Goal: Transaction & Acquisition: Book appointment/travel/reservation

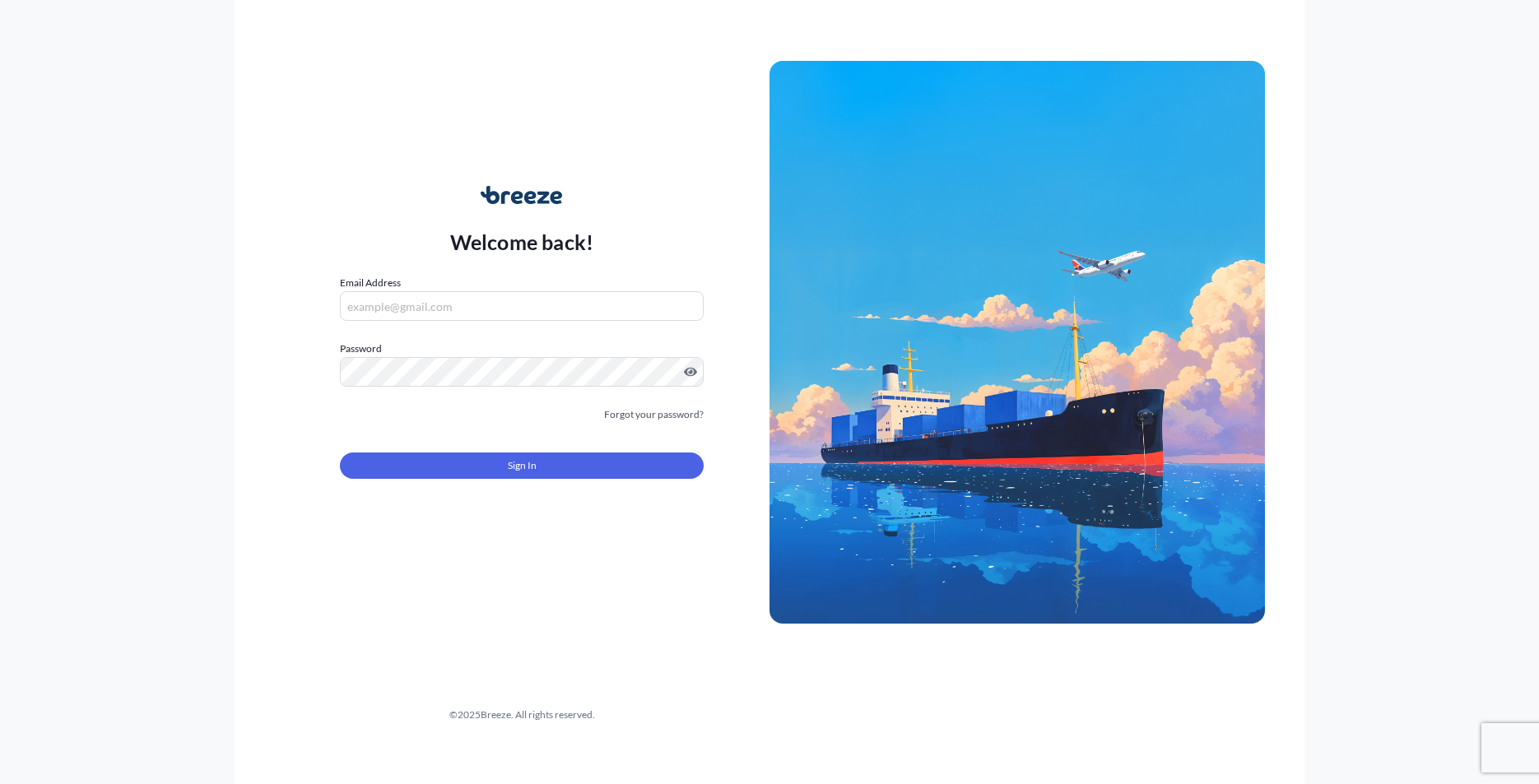
click at [478, 288] on div "Email Address" at bounding box center [521, 298] width 363 height 46
click at [476, 308] on input "Email Address" at bounding box center [521, 306] width 363 height 30
type input "[PERSON_NAME][EMAIL_ADDRESS][DOMAIN_NAME]"
click at [558, 493] on form "Email Address [PERSON_NAME][EMAIL_ADDRESS][DOMAIN_NAME] Please enter a valid em…" at bounding box center [521, 386] width 363 height 223
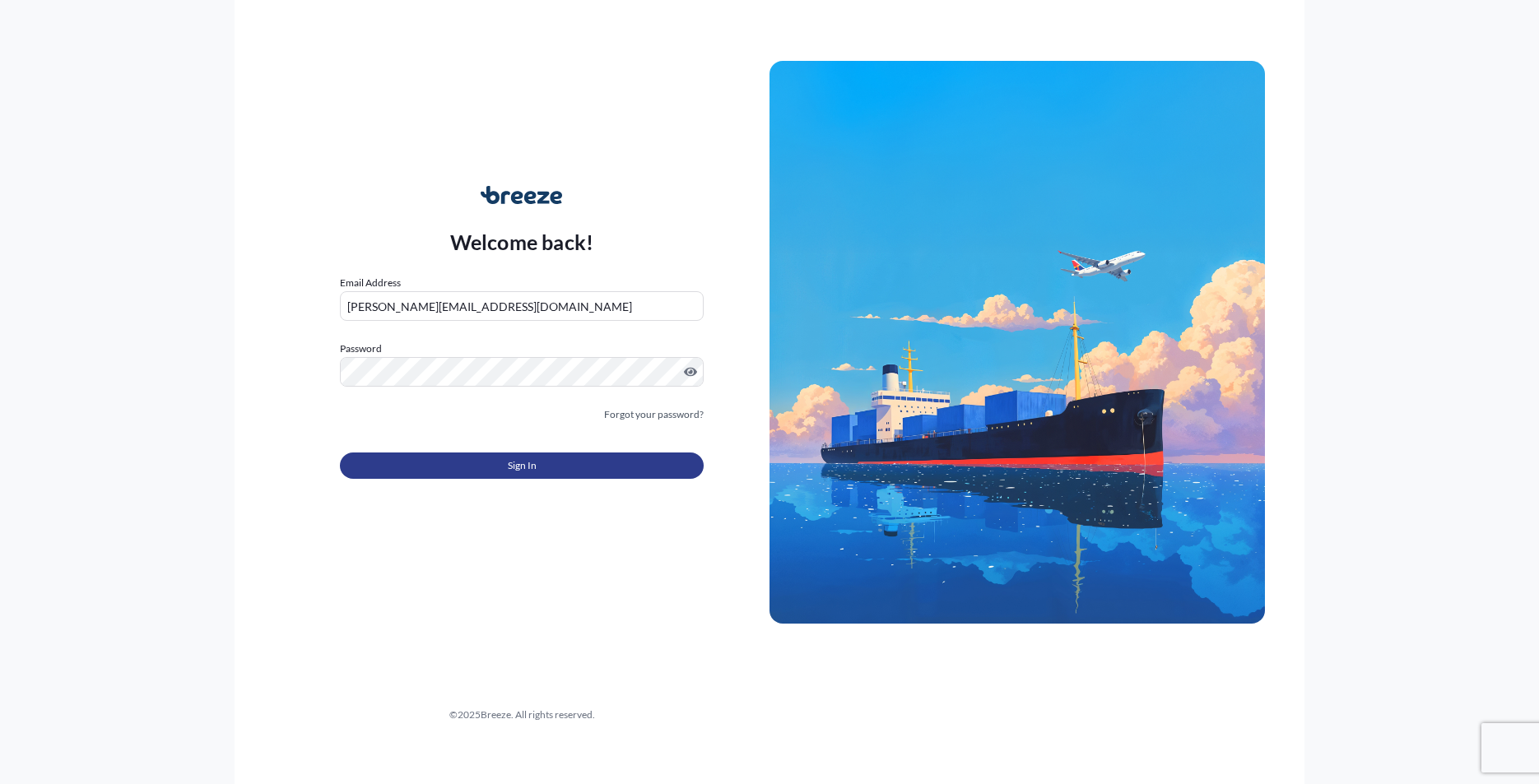
click at [558, 467] on button "Sign In" at bounding box center [521, 465] width 363 height 27
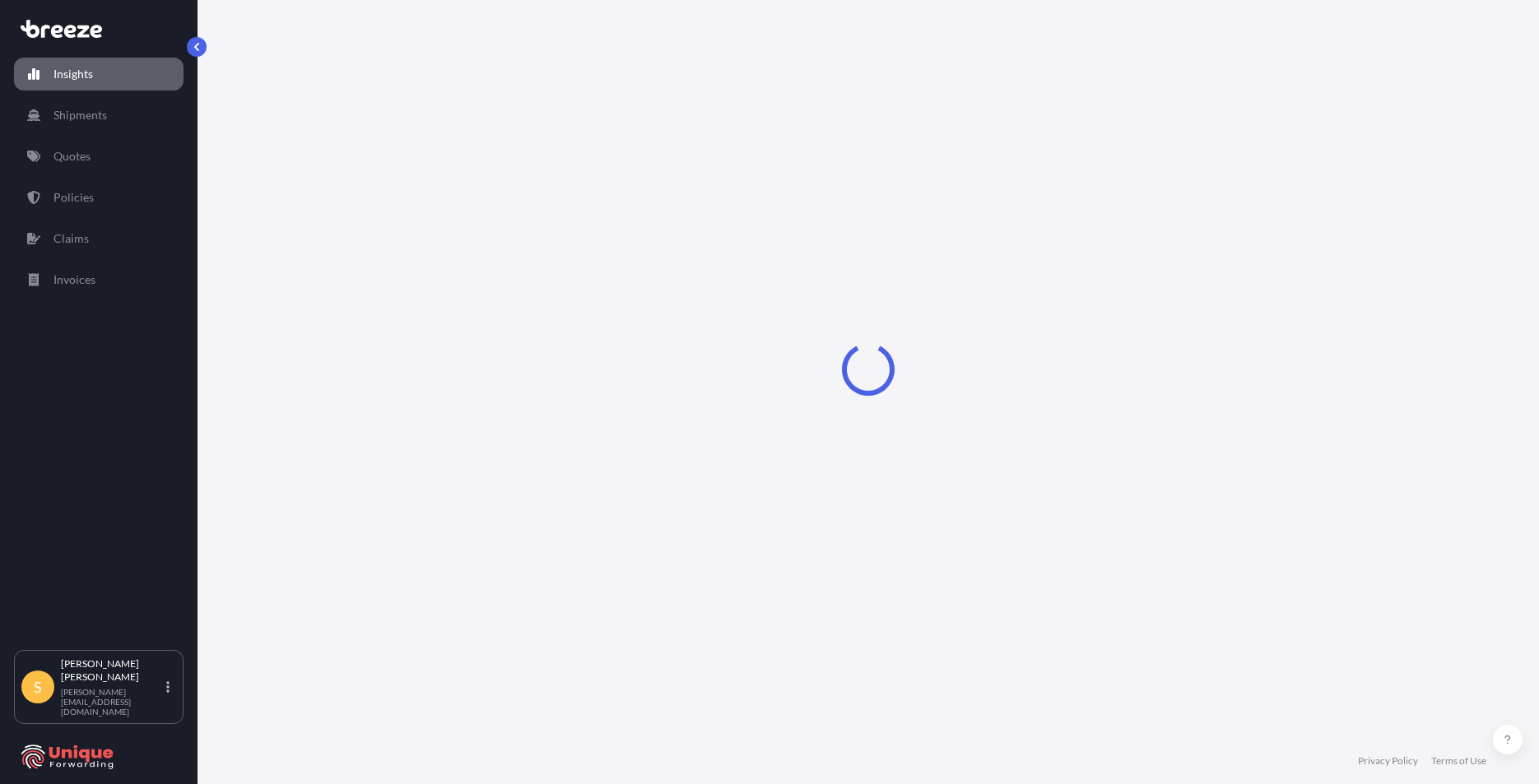
select select "2025"
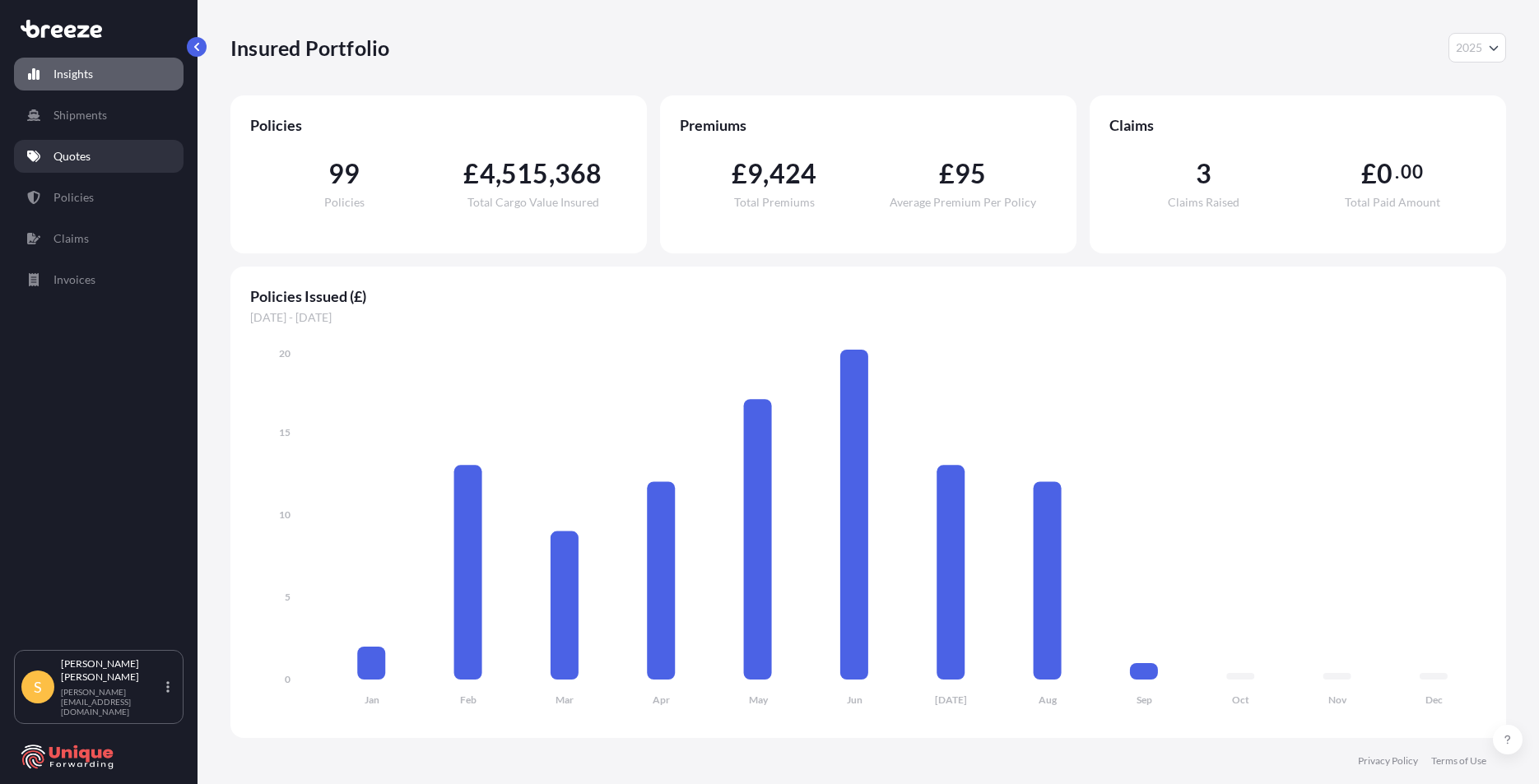
click at [73, 146] on link "Quotes" at bounding box center [98, 156] width 170 height 33
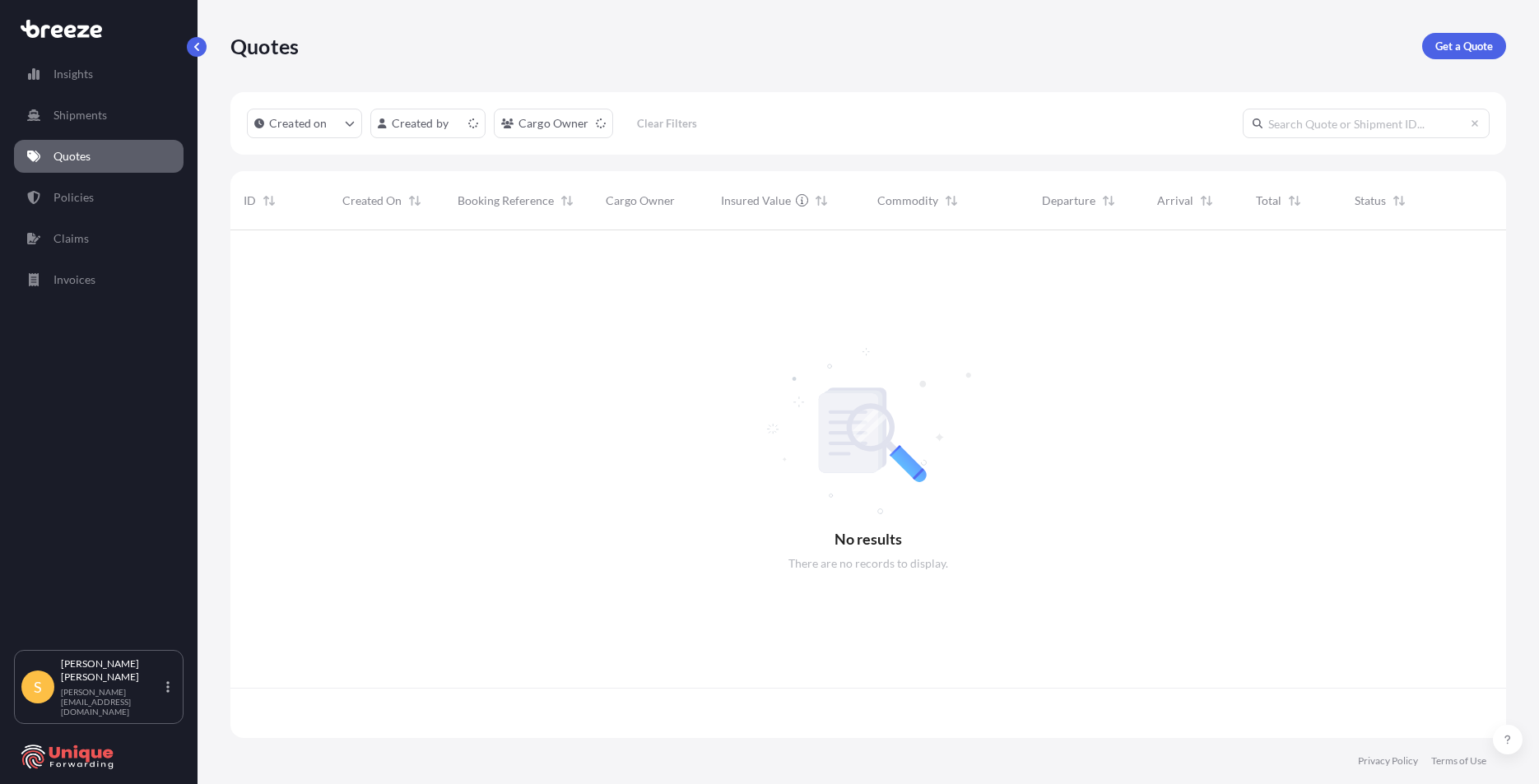
scroll to position [504, 1263]
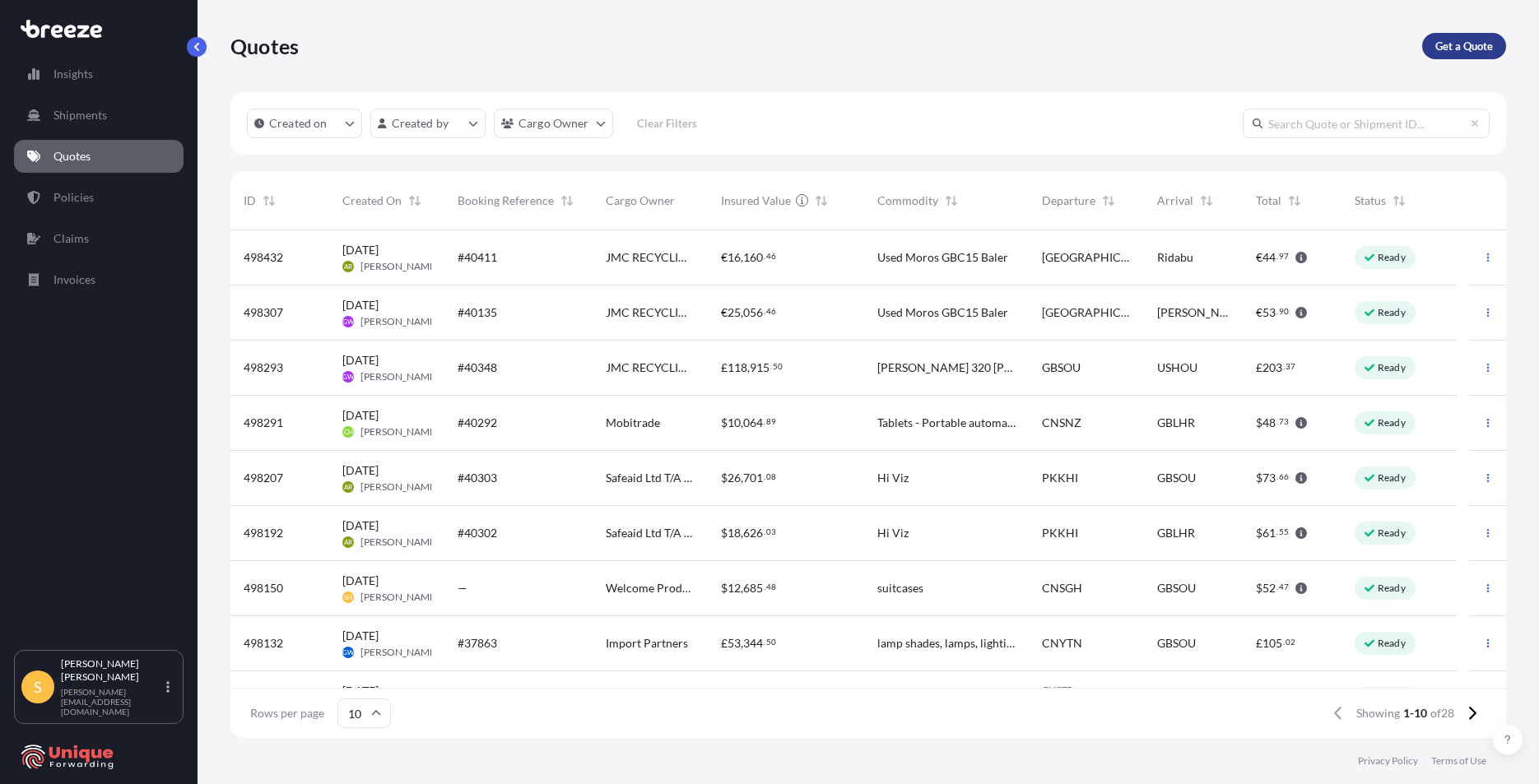
click at [1478, 47] on p "Get a Quote" at bounding box center [1465, 46] width 58 height 17
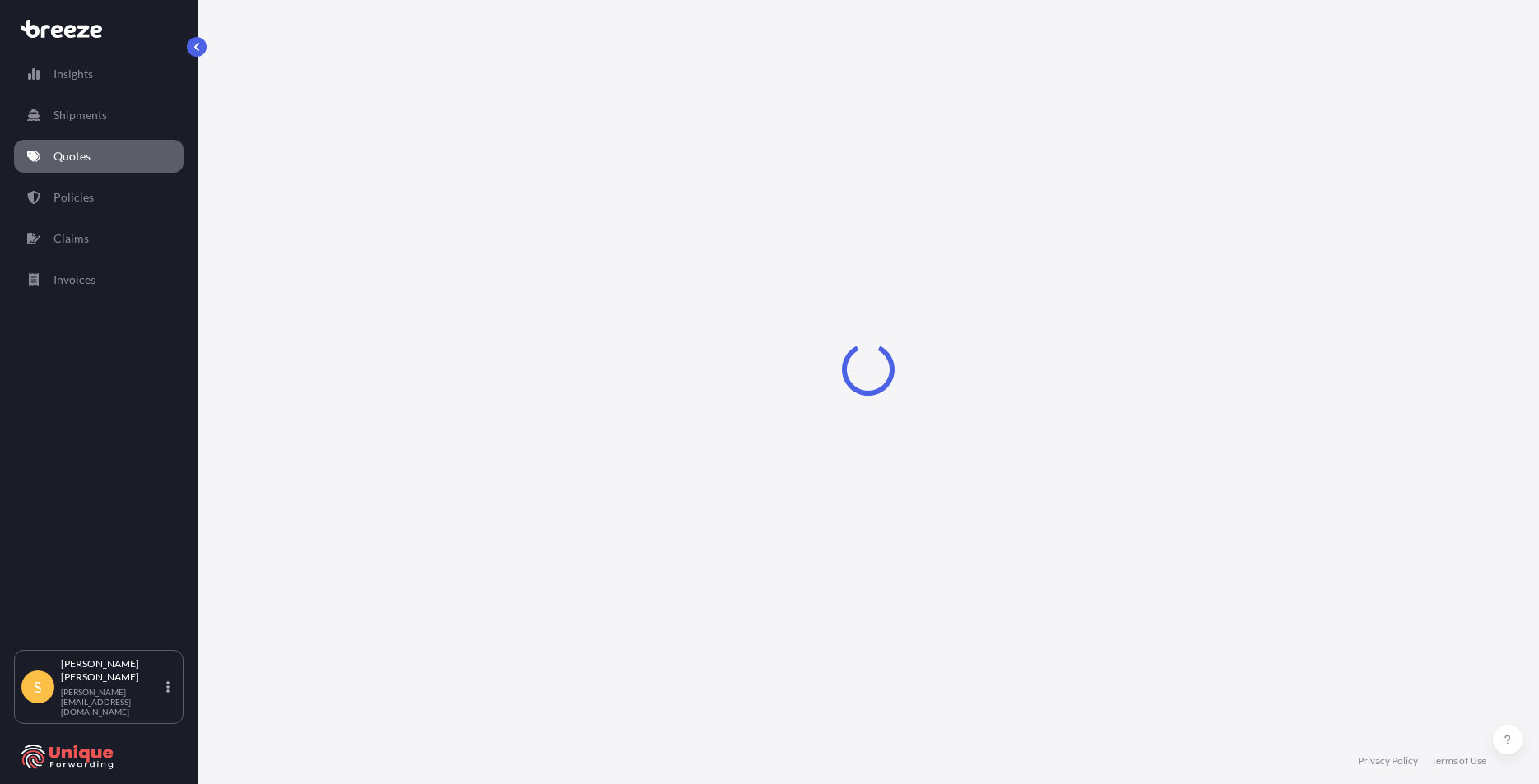
select select "Sea"
select select "1"
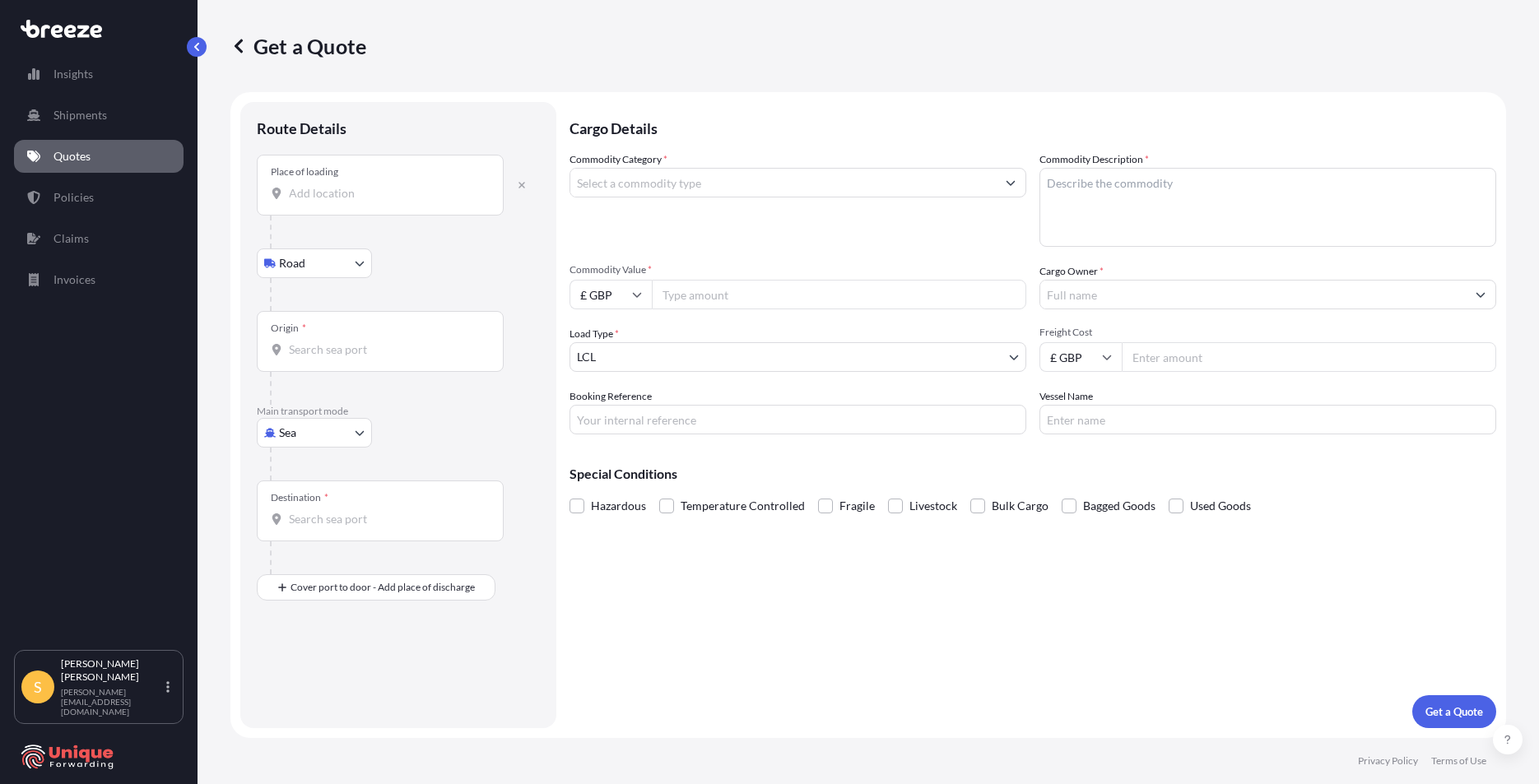
click at [350, 191] on input "Place of loading" at bounding box center [386, 194] width 195 height 17
click at [490, 200] on div "Place of loading" at bounding box center [380, 185] width 247 height 61
click at [484, 200] on input "Place of loading" at bounding box center [386, 194] width 195 height 17
paste input "[PERSON_NAME] 66 05-830 NADARZYN [GEOGRAPHIC_DATA]"
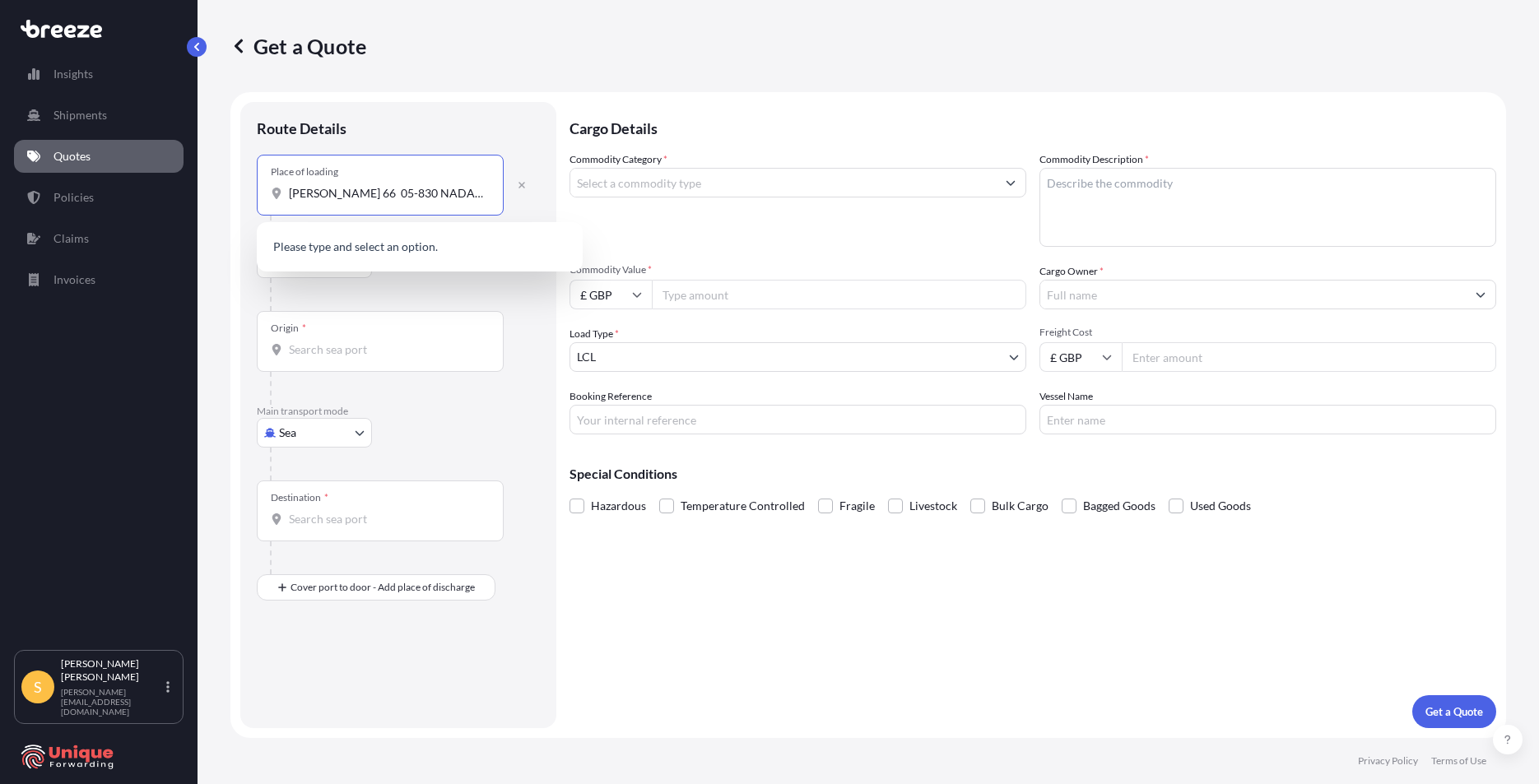
scroll to position [0, 91]
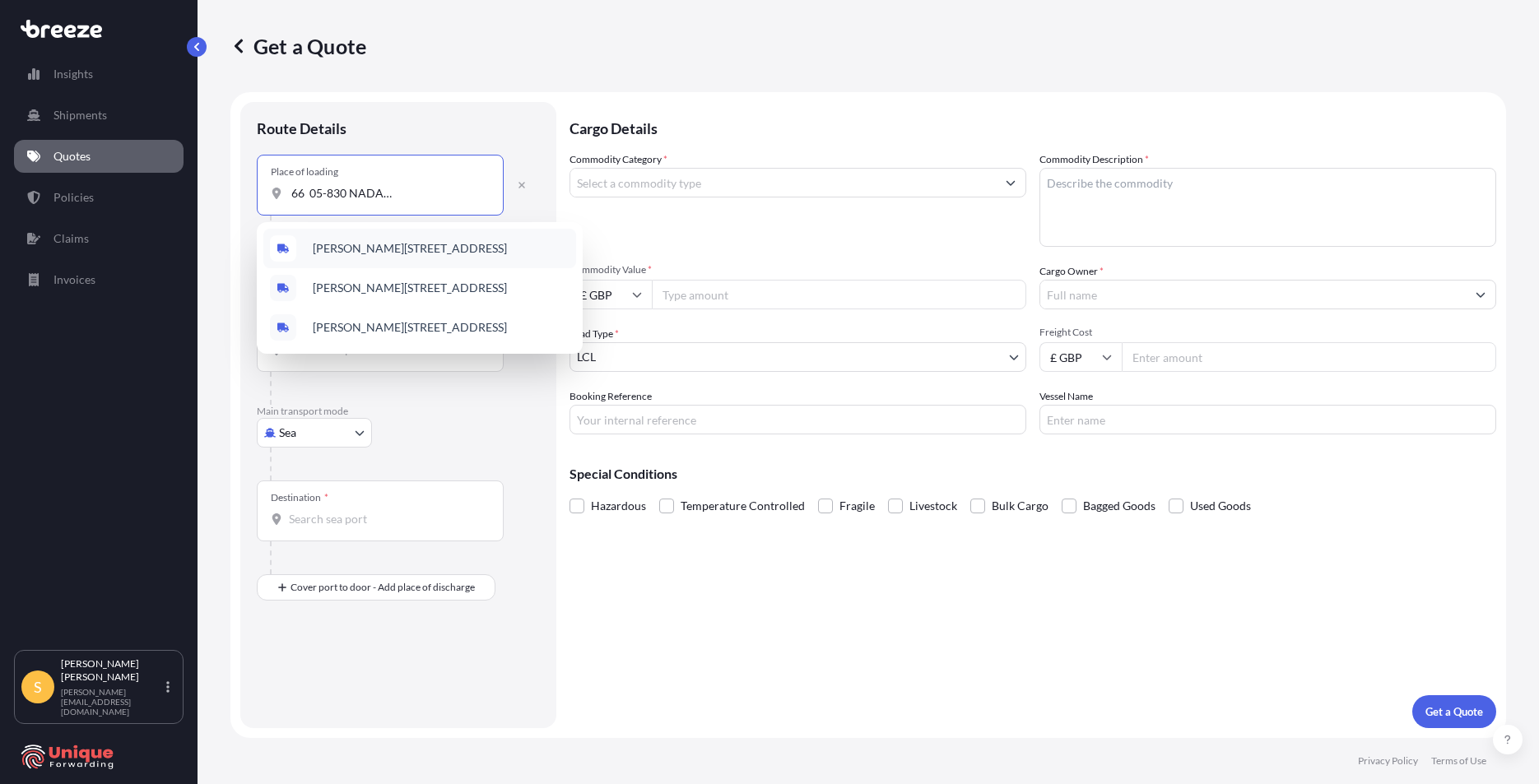
click at [405, 249] on span "[PERSON_NAME][STREET_ADDRESS]" at bounding box center [410, 248] width 195 height 17
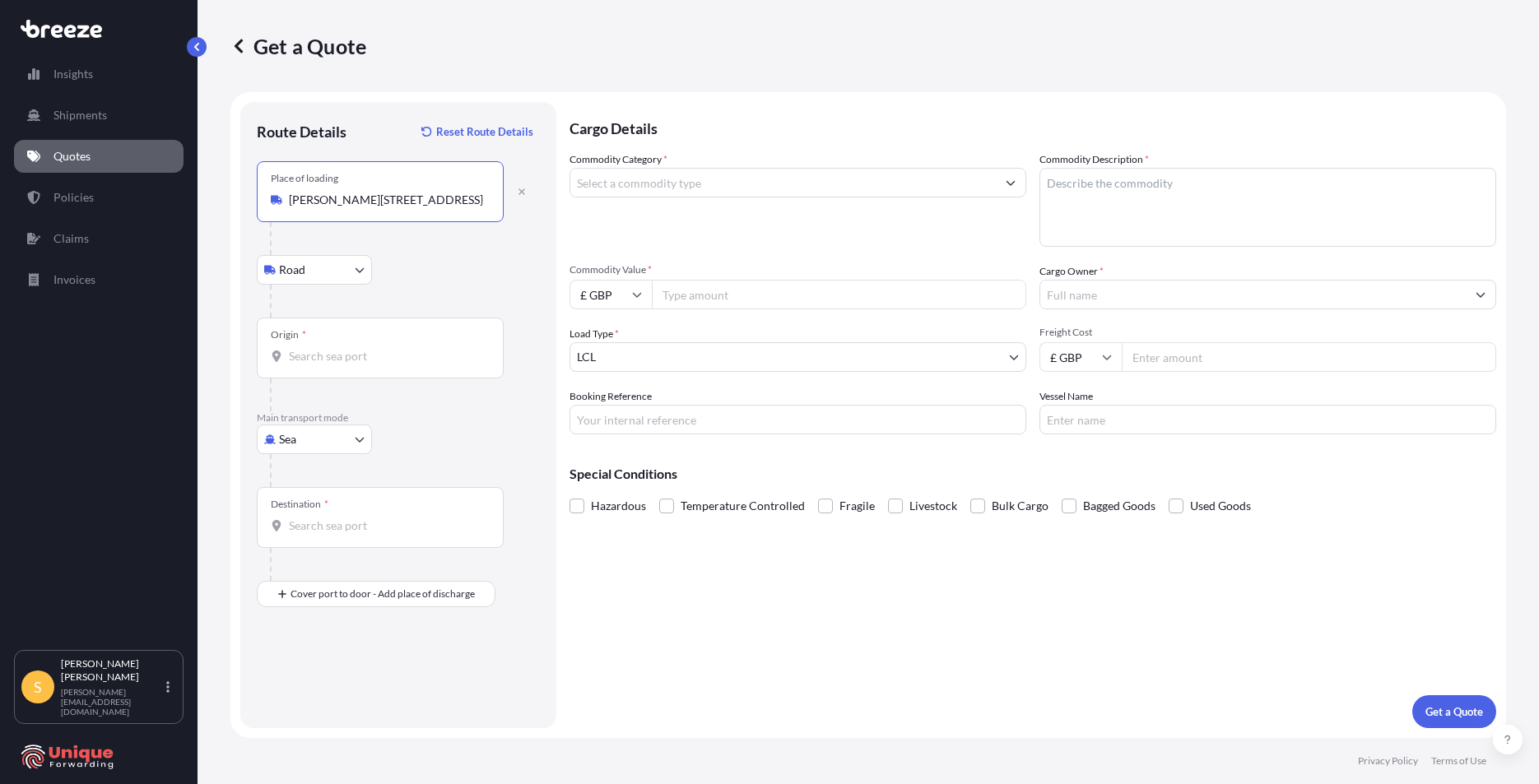
scroll to position [0, 36]
type input "[PERSON_NAME][STREET_ADDRESS]"
click at [325, 336] on div "Origin *" at bounding box center [380, 347] width 247 height 61
click at [325, 348] on input "Origin *" at bounding box center [386, 356] width 195 height 17
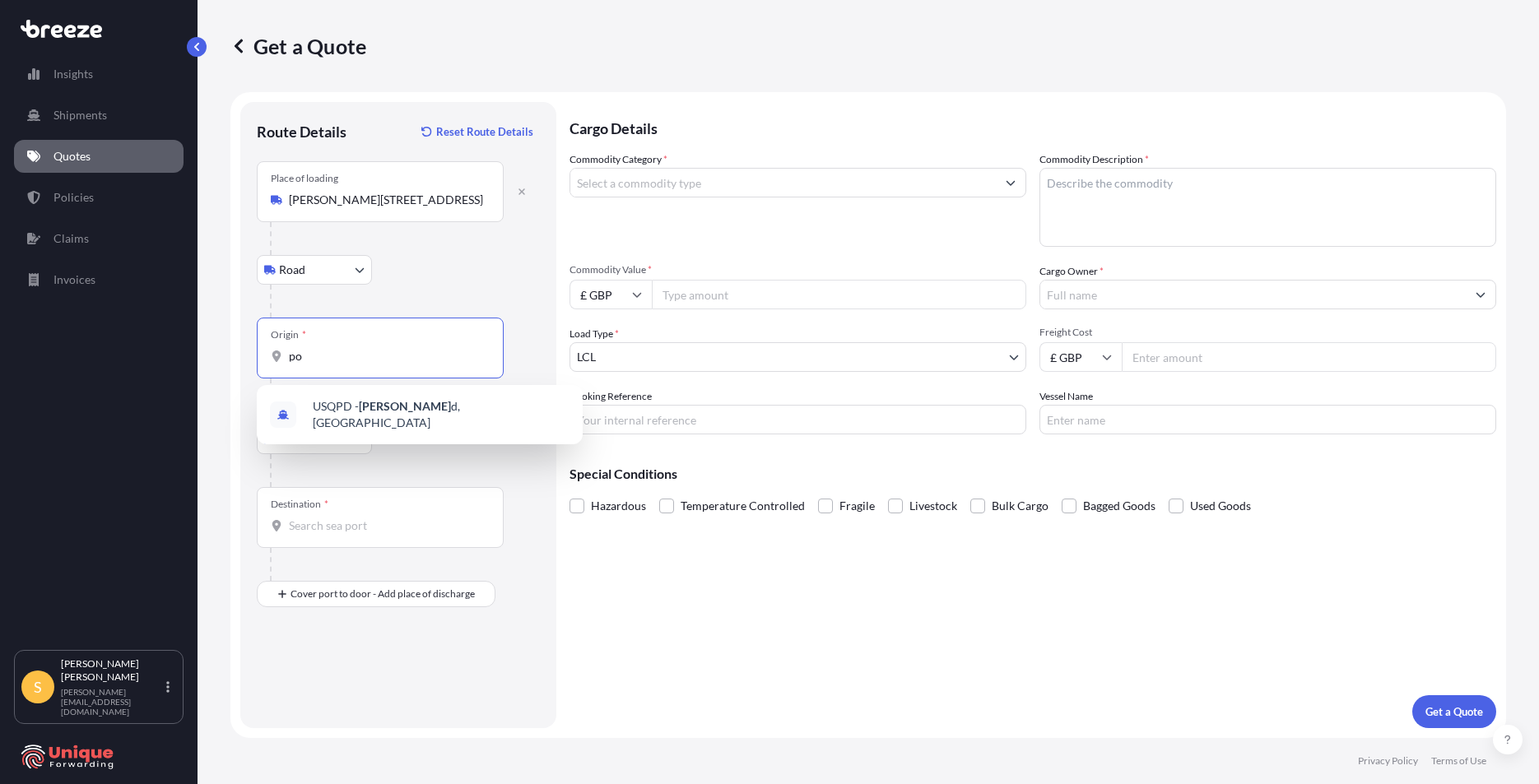
type input "p"
type input "n"
type input "w"
click at [373, 360] on input "[GEOGRAPHIC_DATA]" at bounding box center [386, 356] width 195 height 17
type input "p"
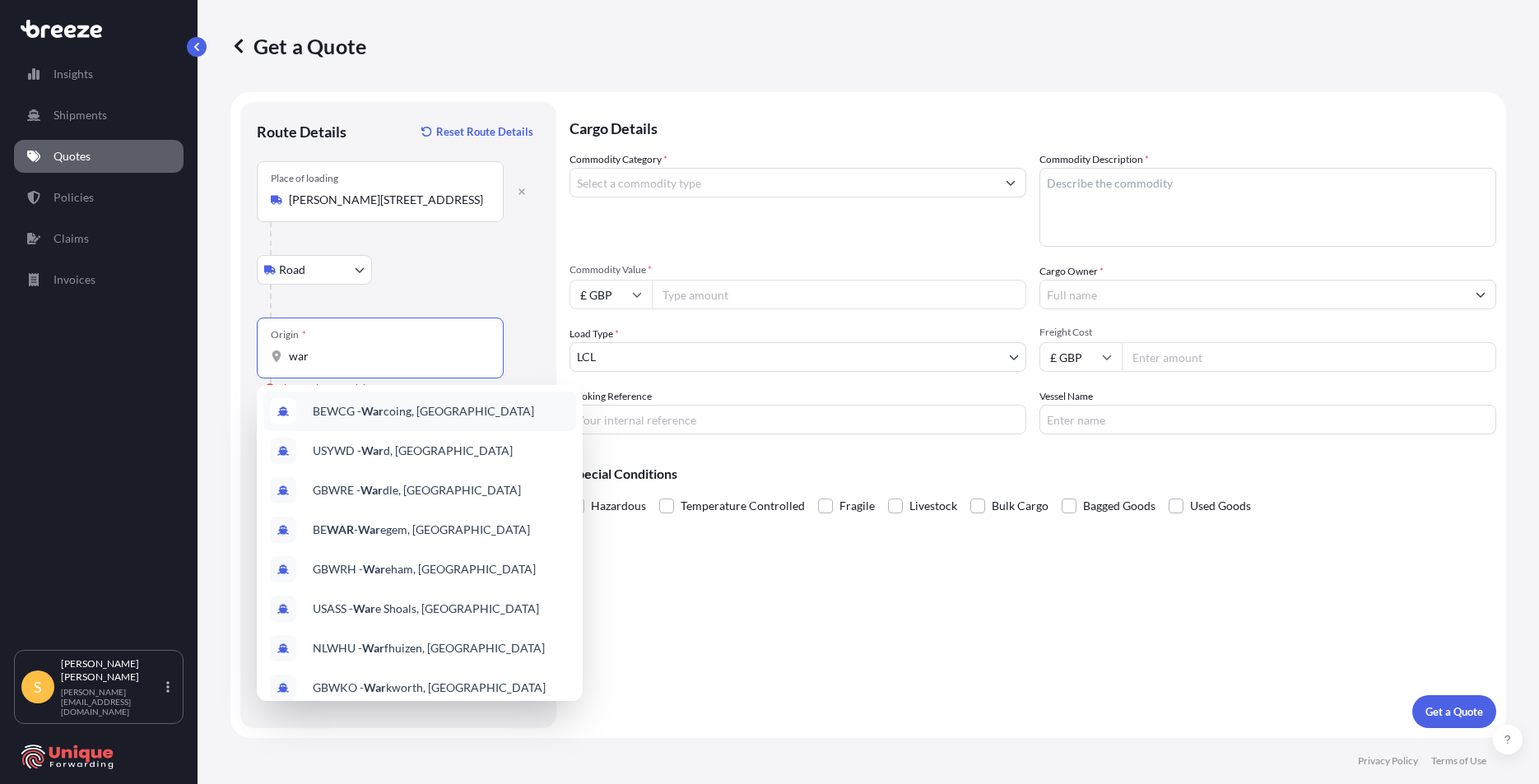
click at [373, 344] on div "Origin * war" at bounding box center [380, 347] width 247 height 61
click at [373, 348] on input "war" at bounding box center [386, 356] width 195 height 17
click at [486, 302] on div at bounding box center [405, 301] width 270 height 33
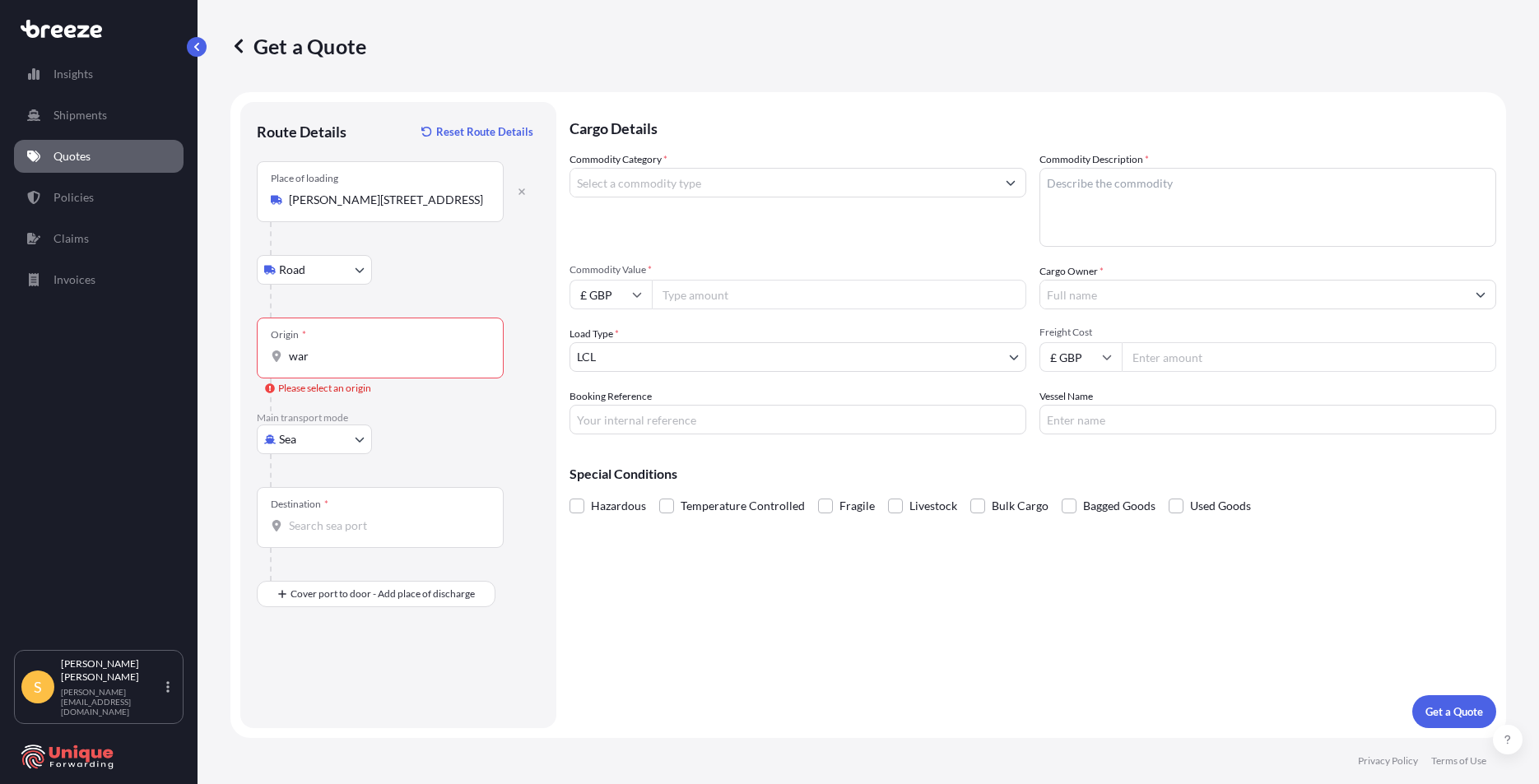
click at [354, 348] on input "war" at bounding box center [386, 356] width 195 height 17
drag, startPoint x: 387, startPoint y: 371, endPoint x: 263, endPoint y: 348, distance: 126.1
click at [263, 348] on div "Origin * war" at bounding box center [380, 347] width 247 height 61
click at [421, 363] on input "war" at bounding box center [386, 356] width 195 height 17
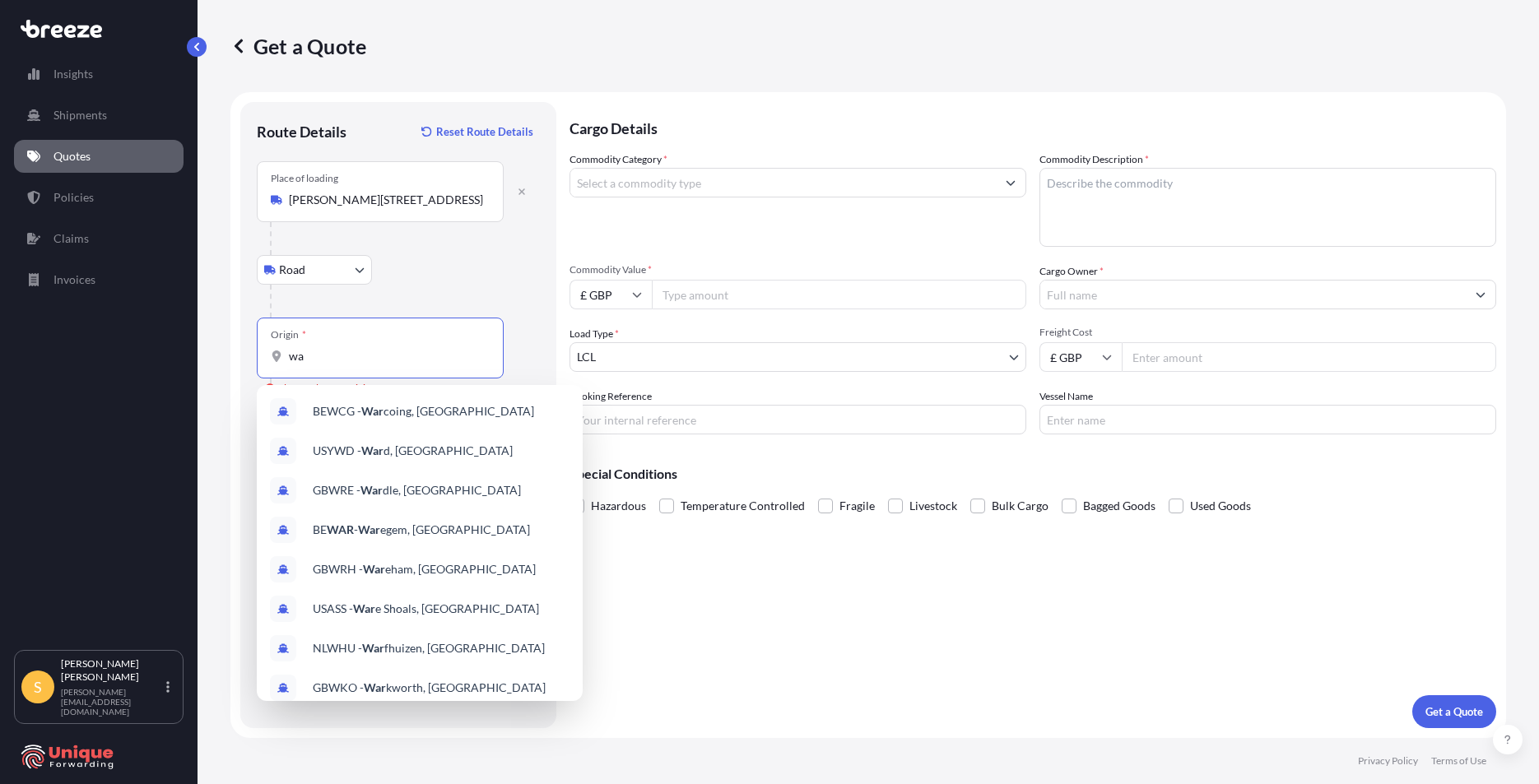
type input "w"
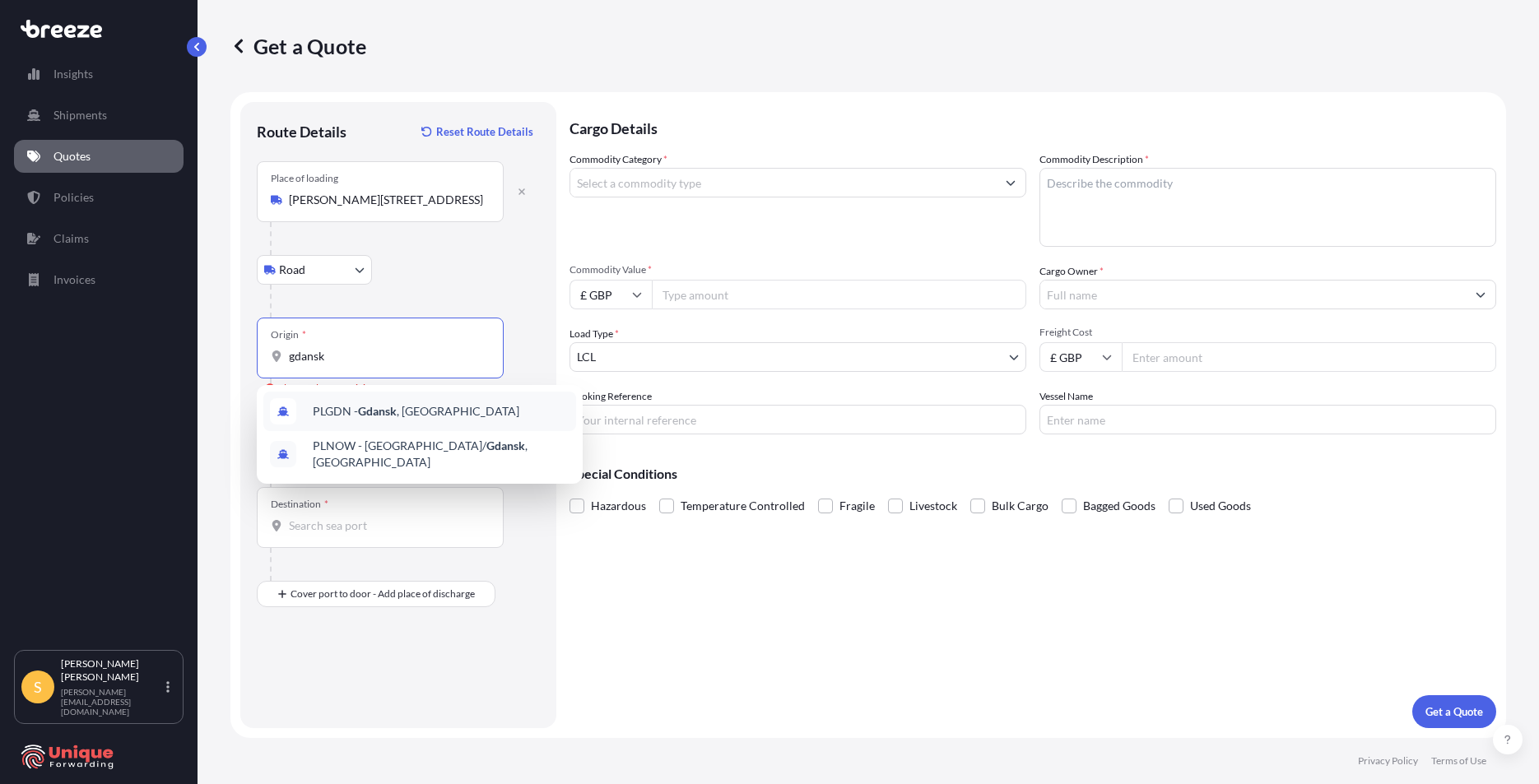
click at [410, 401] on div "PLGDN - [GEOGRAPHIC_DATA] , [GEOGRAPHIC_DATA]" at bounding box center [419, 412] width 313 height 40
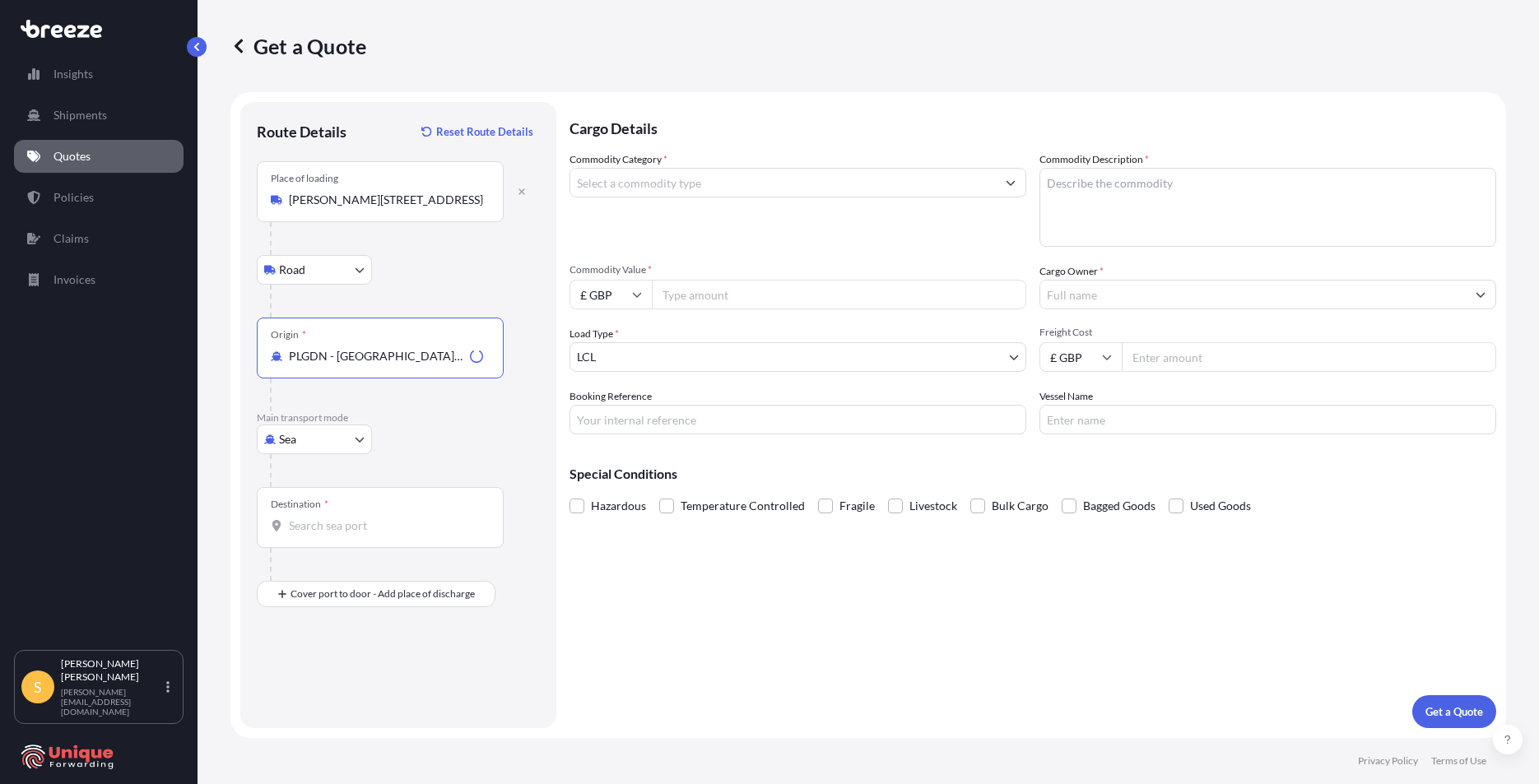
type input "PLGDN - [GEOGRAPHIC_DATA], [GEOGRAPHIC_DATA]"
click at [344, 511] on div "Destination *" at bounding box center [380, 517] width 247 height 61
click at [344, 517] on input "Destination *" at bounding box center [386, 525] width 195 height 17
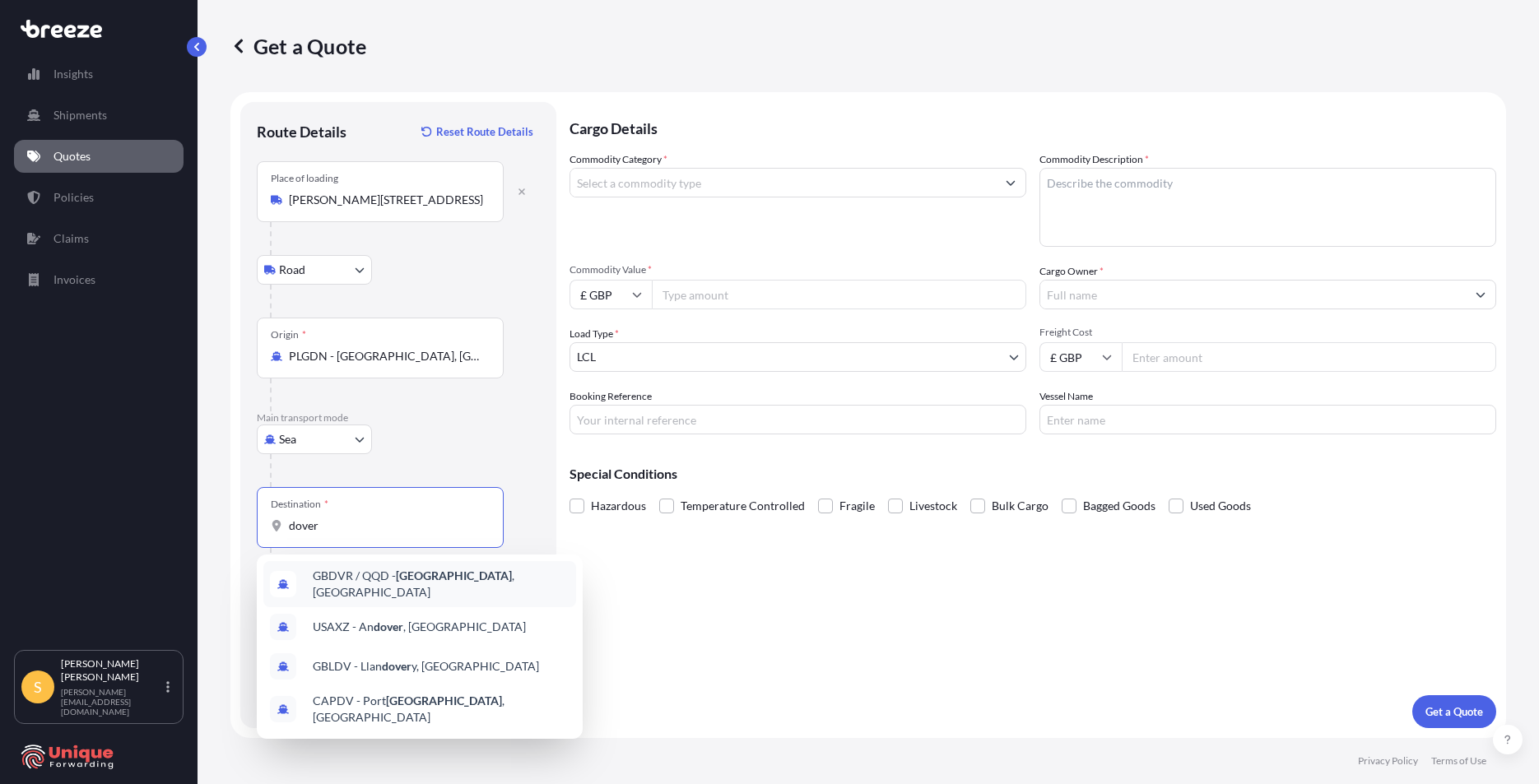
click at [429, 582] on span "GBDVR / QQD - [GEOGRAPHIC_DATA] , [GEOGRAPHIC_DATA]" at bounding box center [441, 584] width 257 height 33
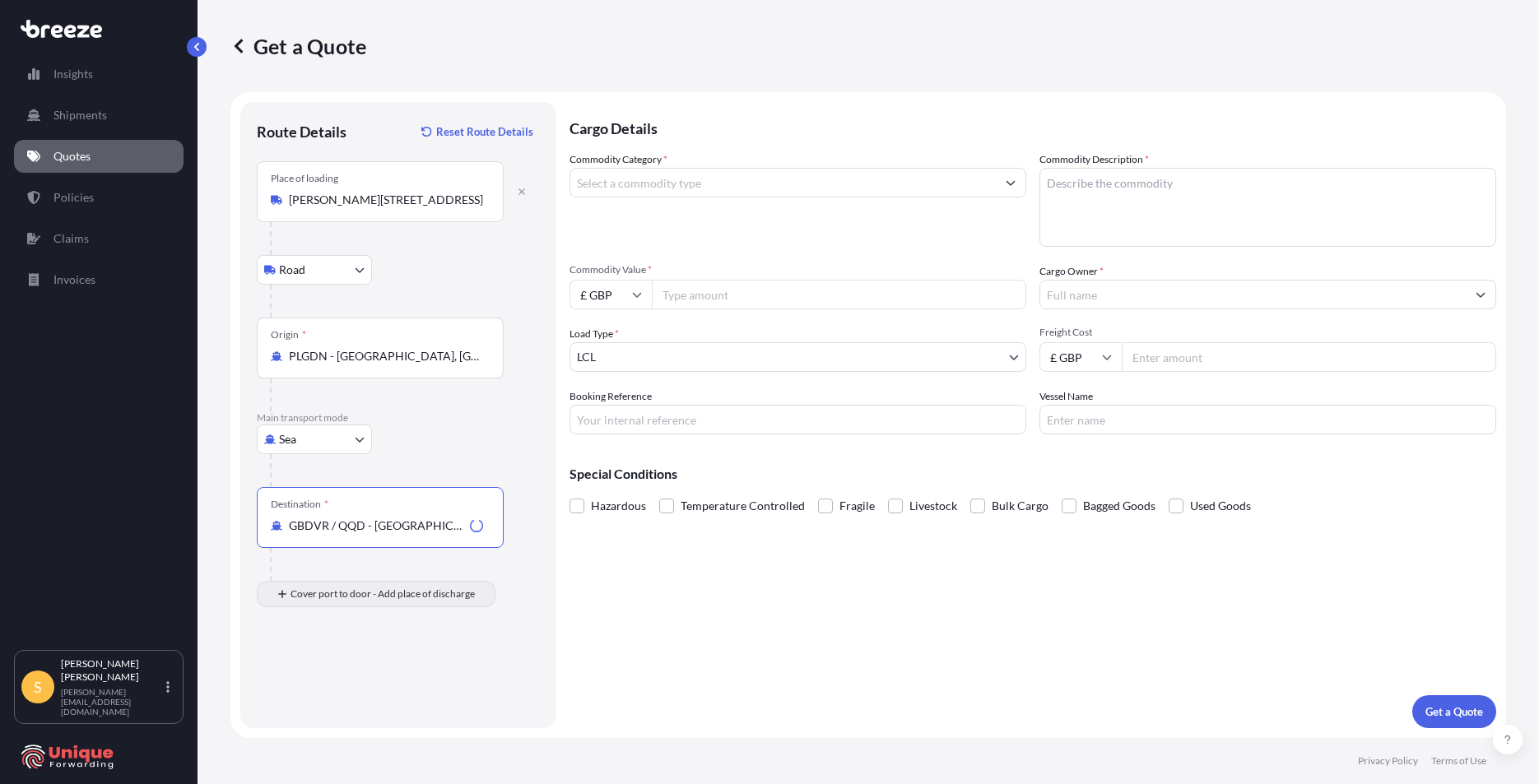
type input "GBDVR / QQD - [GEOGRAPHIC_DATA], [GEOGRAPHIC_DATA]"
click at [345, 670] on div "Place of Discharge" at bounding box center [380, 673] width 247 height 61
click at [345, 674] on input "Place of Discharge" at bounding box center [386, 682] width 195 height 17
click at [359, 677] on input "Place of Discharge" at bounding box center [386, 682] width 195 height 17
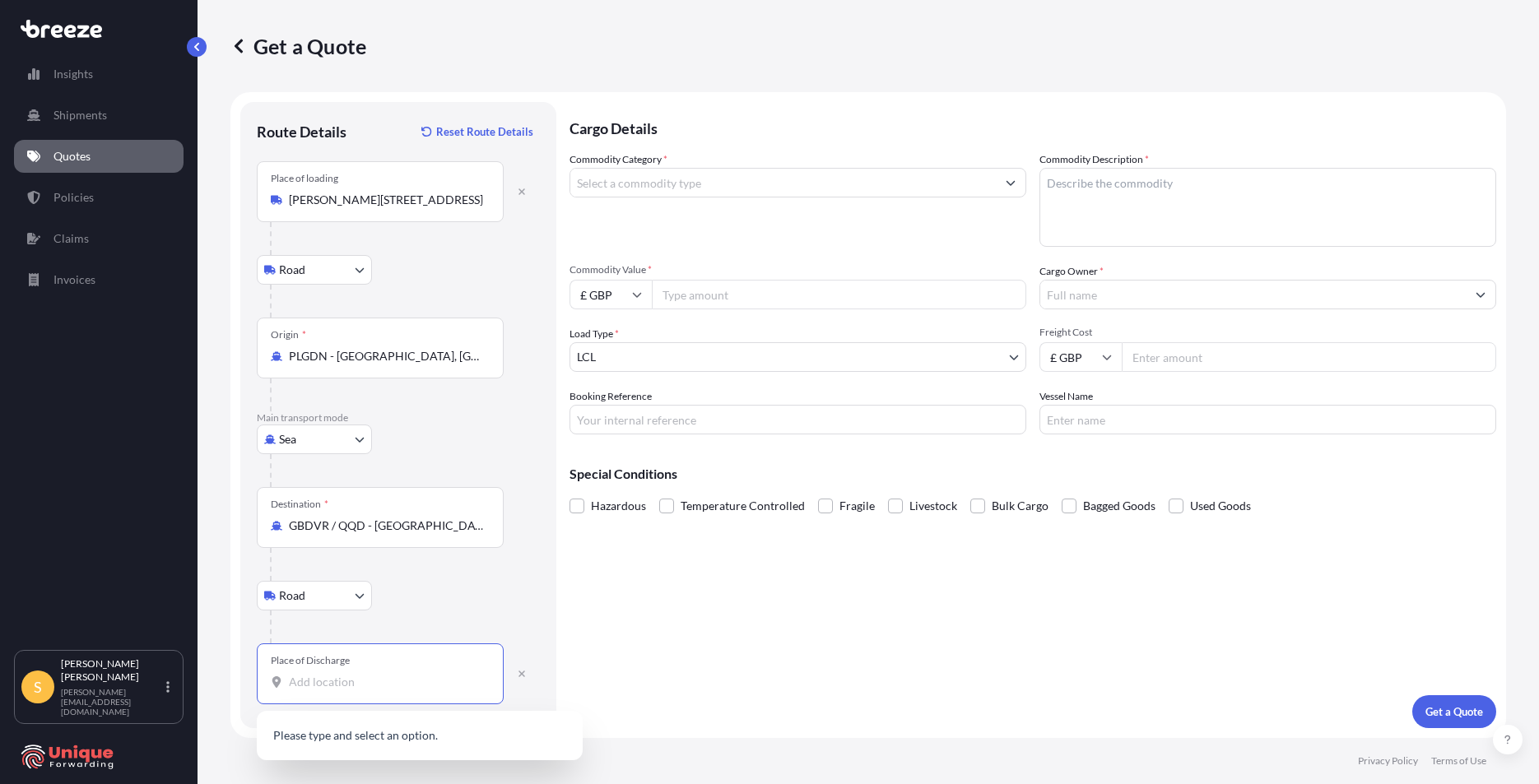
paste input "[PERSON_NAME] 66 05-830 NADARZYN [GEOGRAPHIC_DATA]"
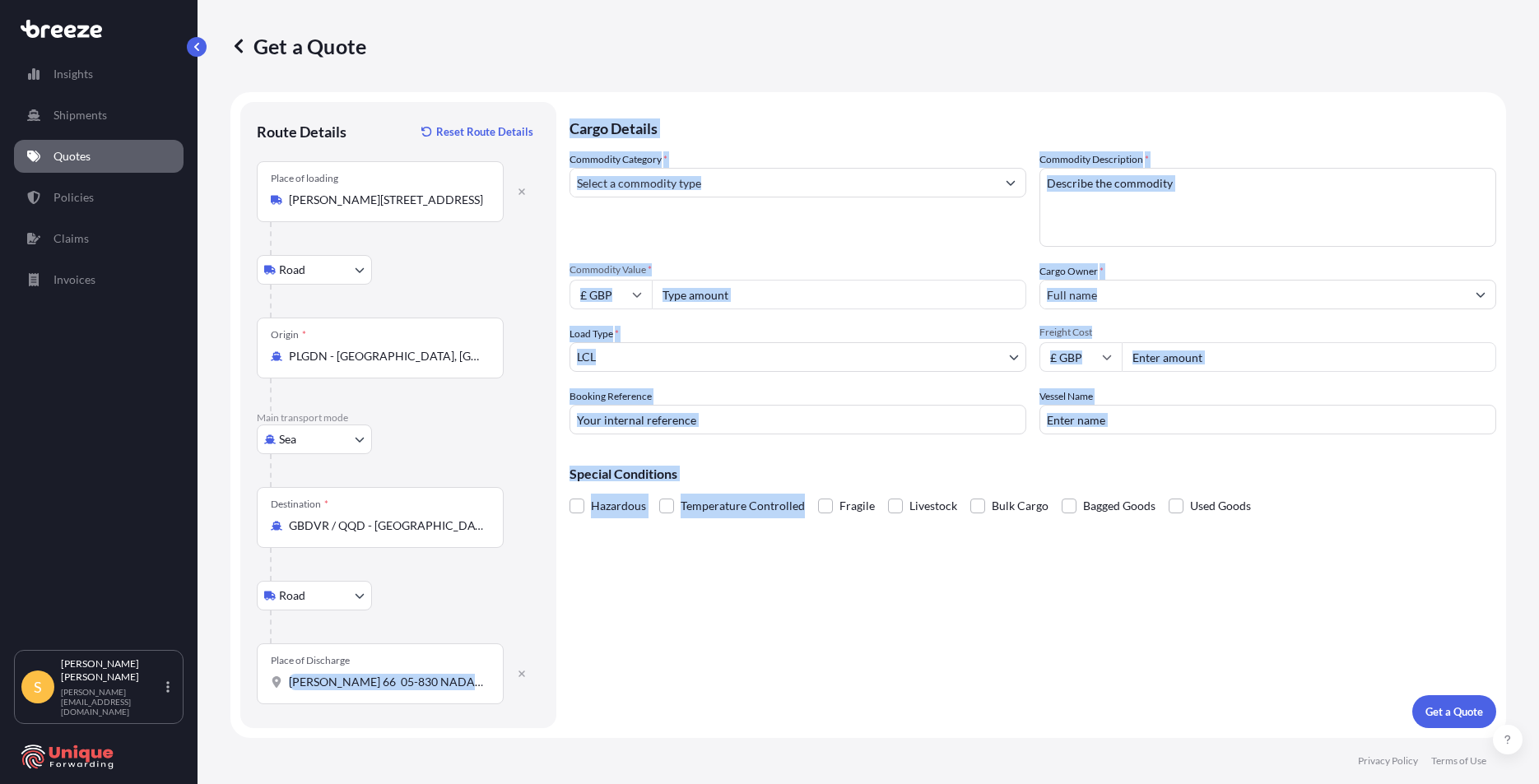
drag, startPoint x: 285, startPoint y: 681, endPoint x: 710, endPoint y: 724, distance: 427.2
click at [710, 724] on form "Route Details Reset Route Details Place of loading Aleja [GEOGRAPHIC_DATA] 66, …" at bounding box center [868, 415] width 1276 height 646
click at [525, 671] on icon "button" at bounding box center [522, 674] width 10 height 10
click at [377, 675] on input "Place of Discharge" at bounding box center [386, 682] width 195 height 17
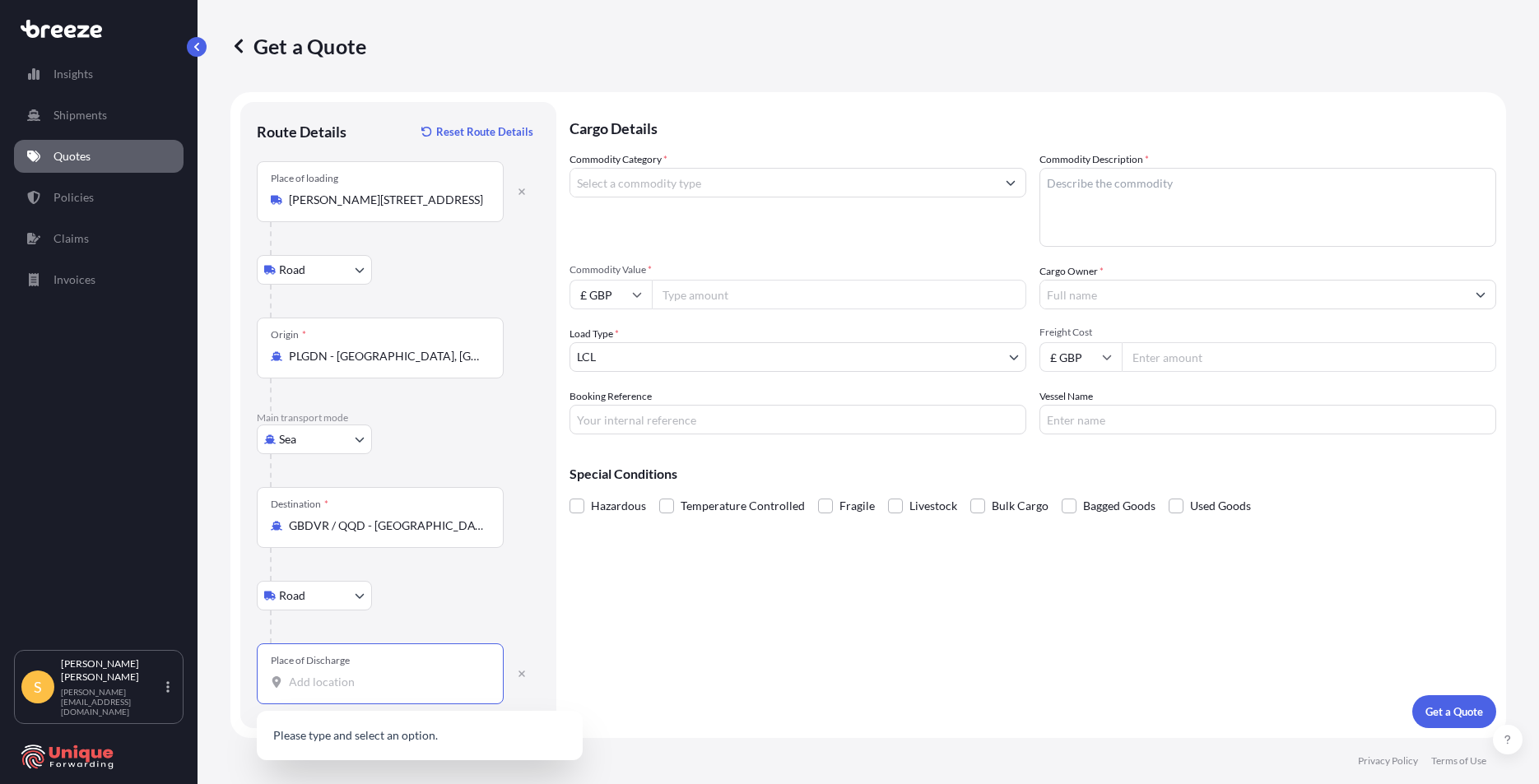
paste input "HEYWOOD DISTRIBUTION PARK HEYWOOD OL10 2TT"
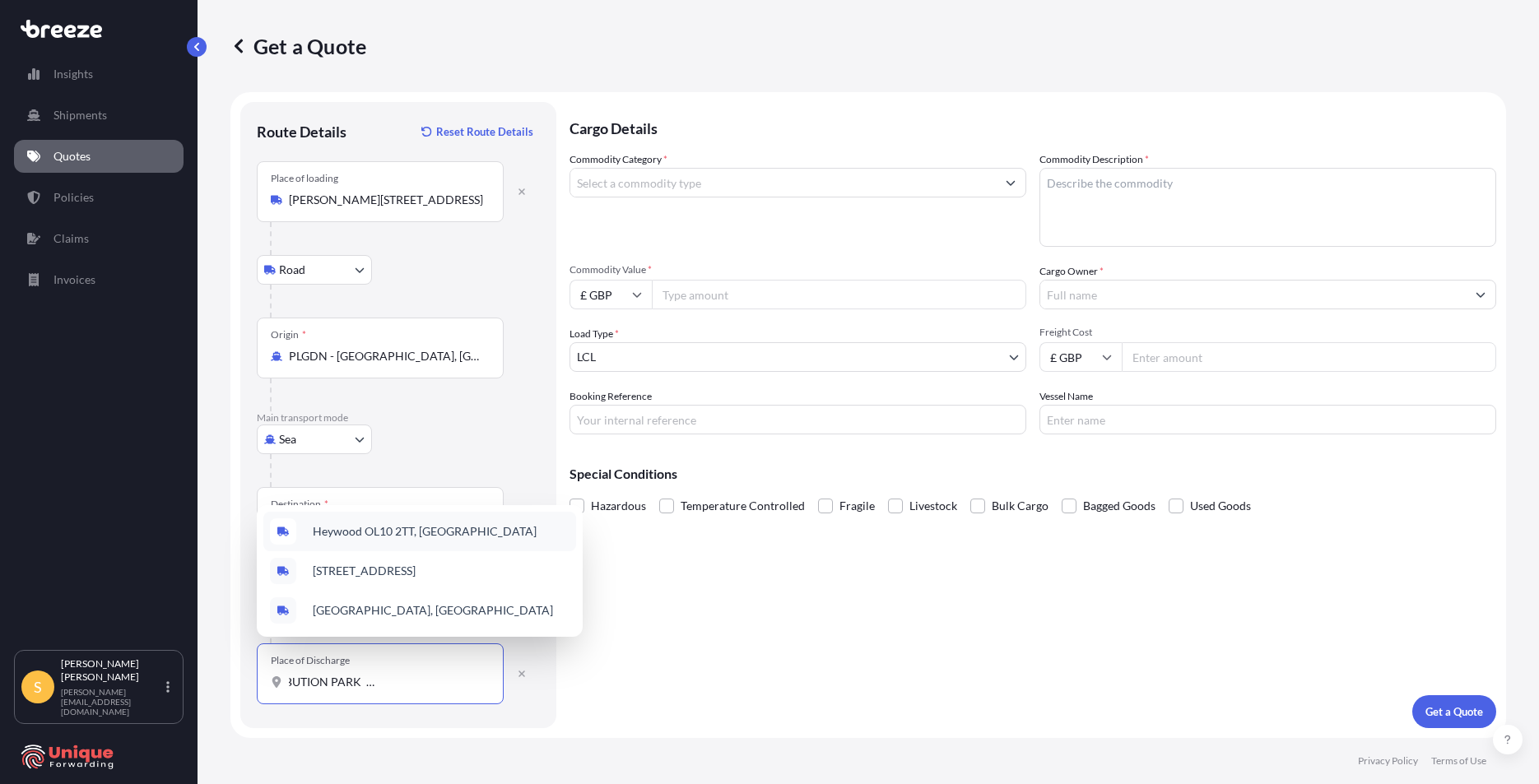
click at [396, 523] on span "Heywood OL10 2TT, [GEOGRAPHIC_DATA]" at bounding box center [424, 531] width 223 height 17
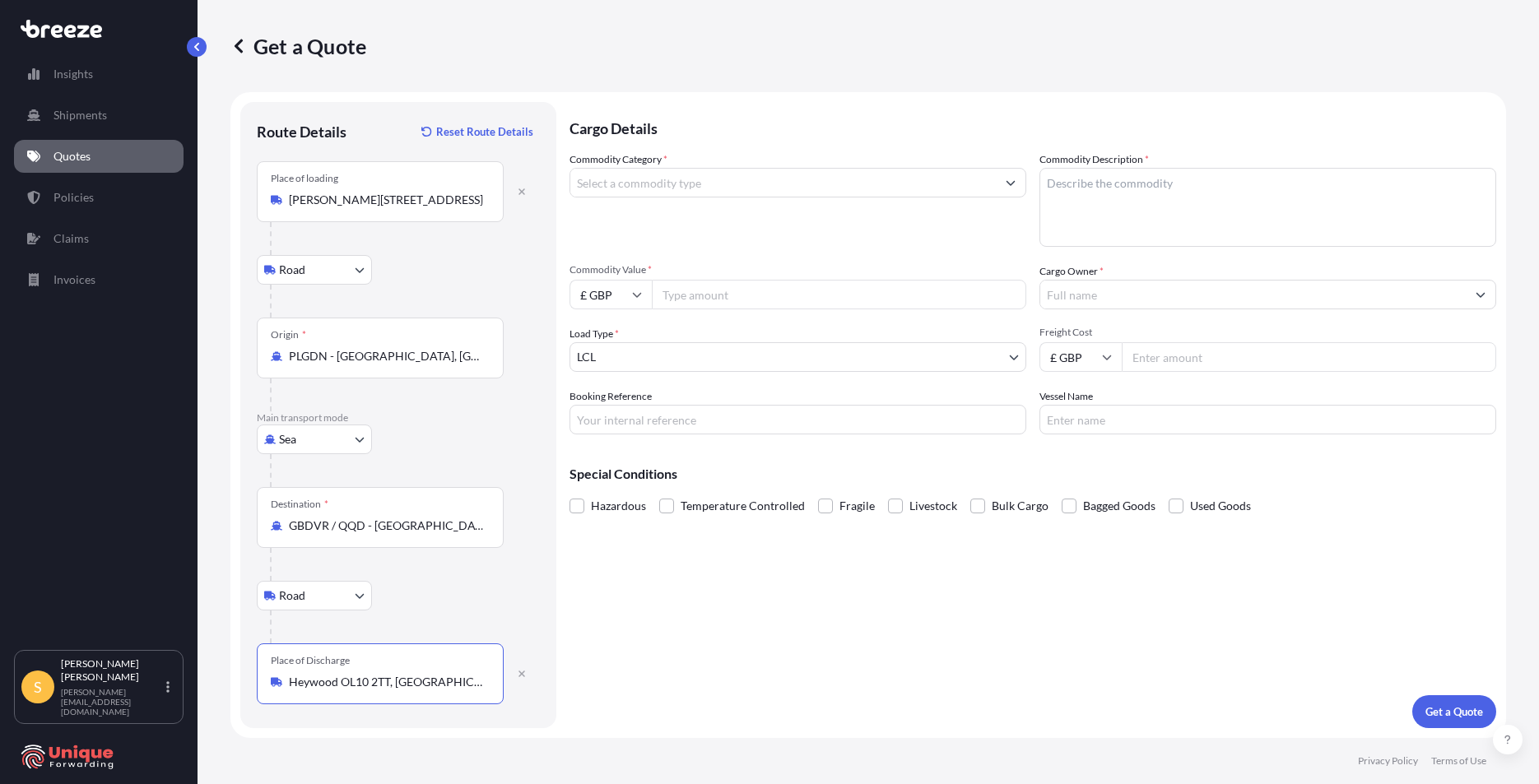
type input "Heywood OL10 2TT, [GEOGRAPHIC_DATA]"
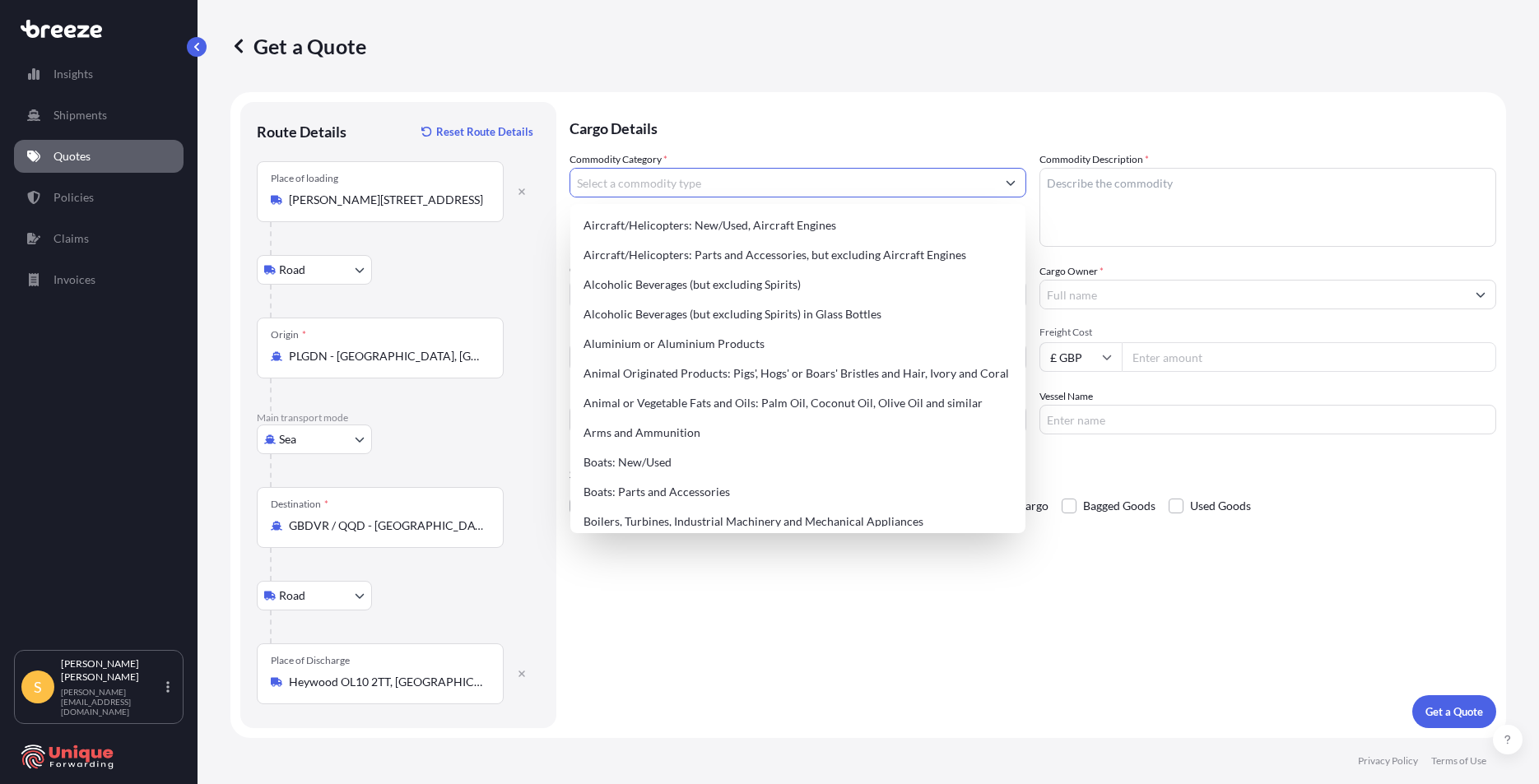
click at [722, 189] on input "Commodity Category *" at bounding box center [782, 183] width 426 height 30
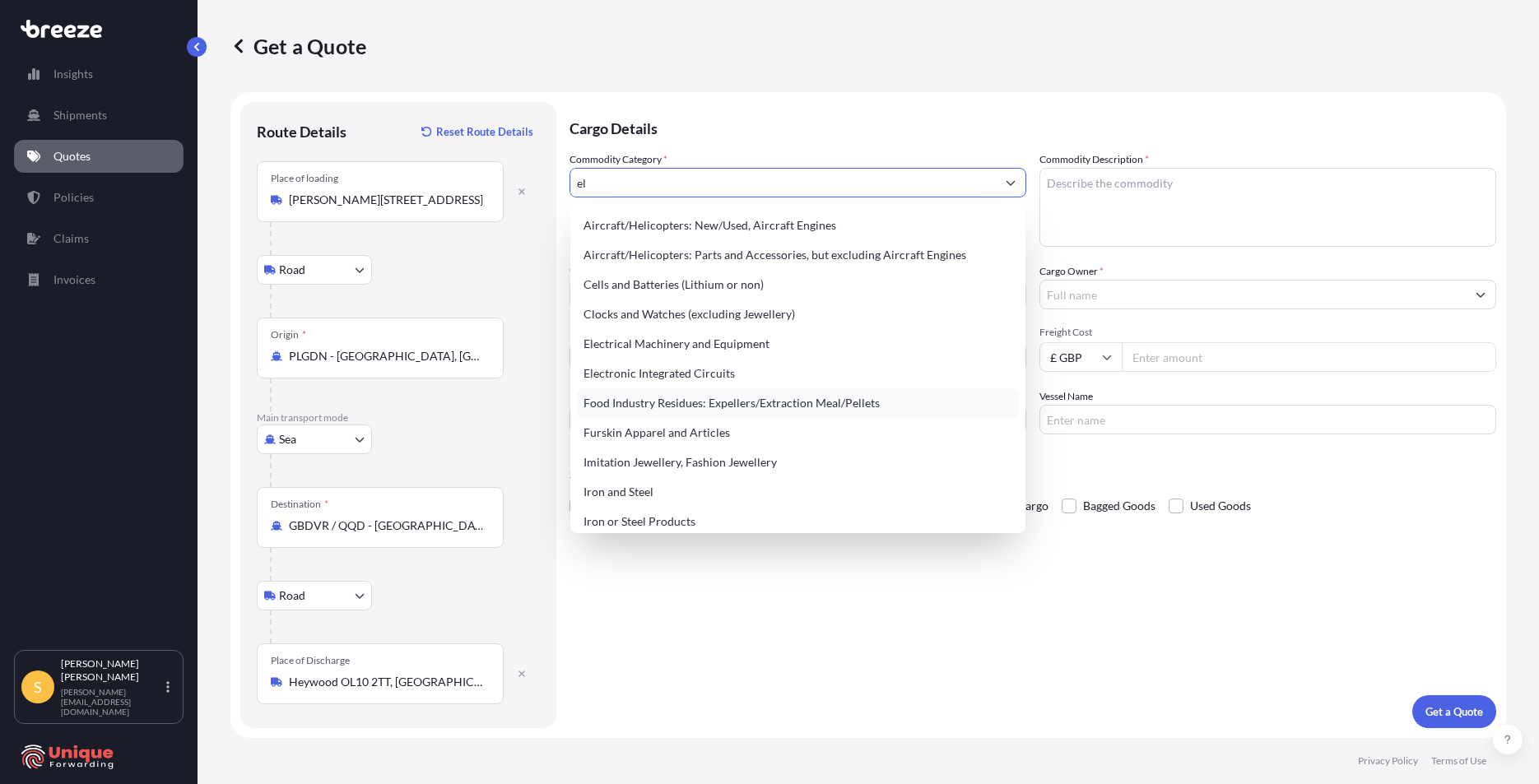
type input "e"
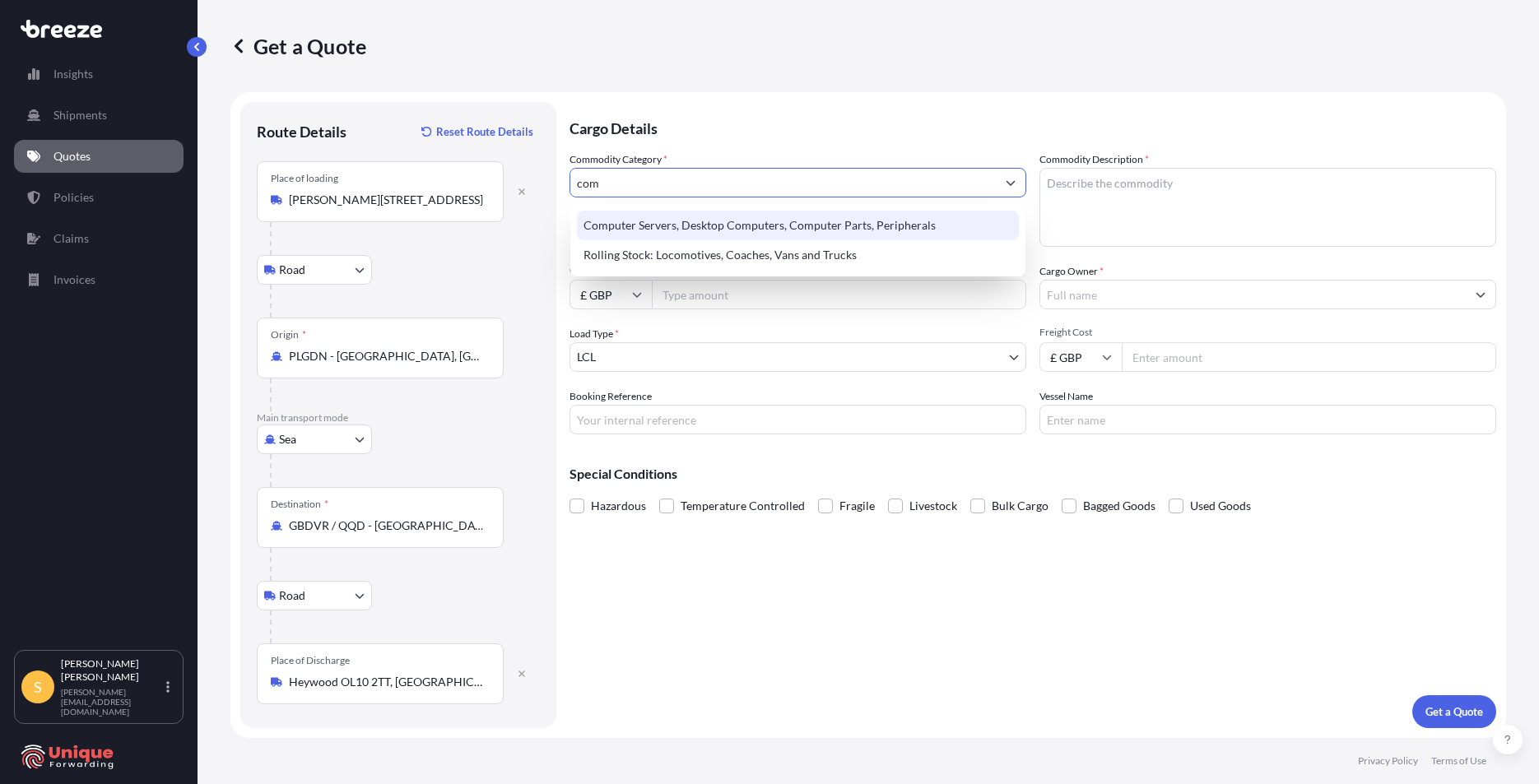
click at [700, 223] on div "Computer Servers, Desktop Computers, Computer Parts, Peripherals" at bounding box center [797, 225] width 442 height 30
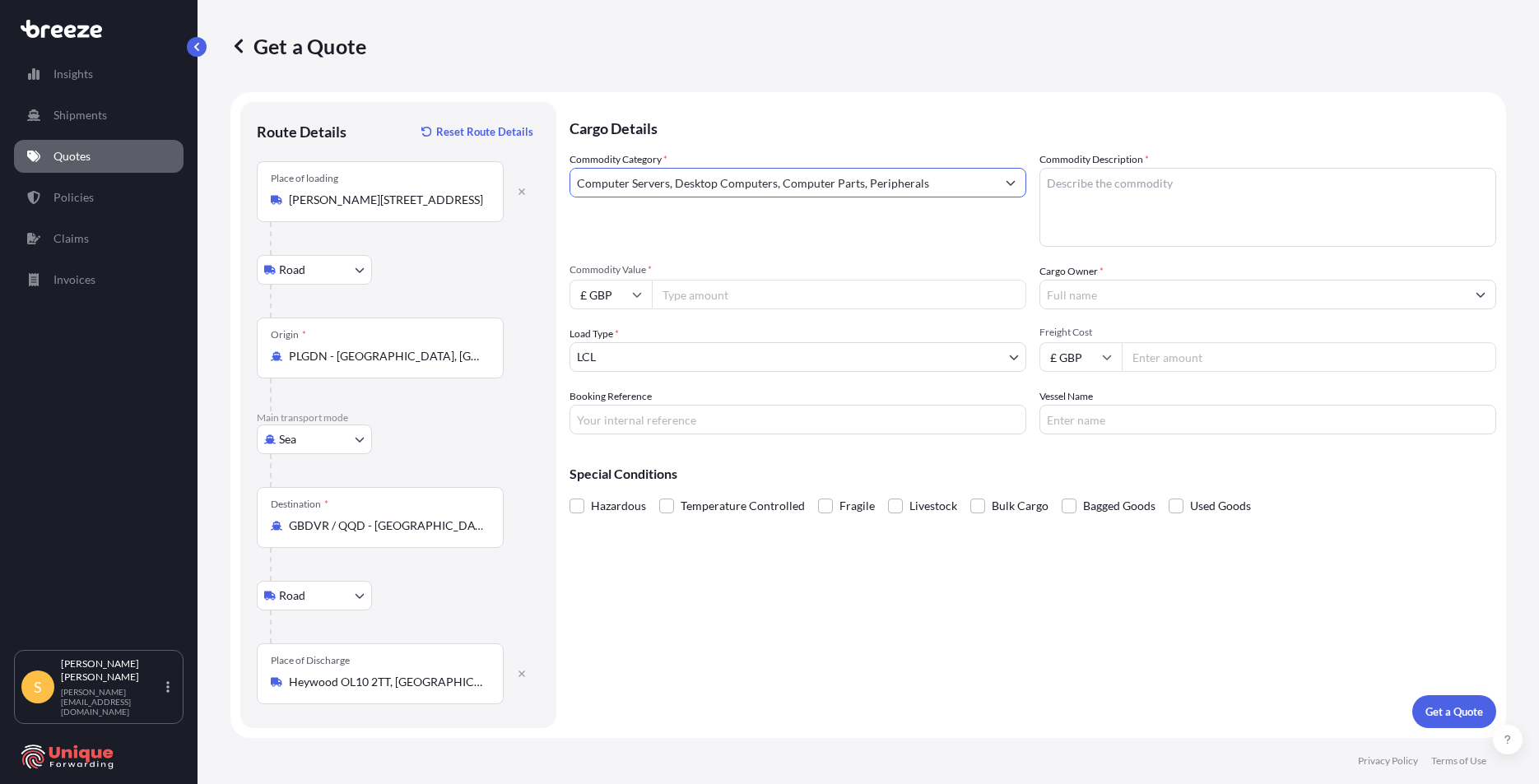
type input "Computer Servers, Desktop Computers, Computer Parts, Peripherals"
click at [1108, 192] on textarea "Commodity Description *" at bounding box center [1268, 207] width 457 height 79
type textarea ";"
type textarea "laptops"
click at [771, 309] on input "Commodity Value *" at bounding box center [839, 295] width 374 height 30
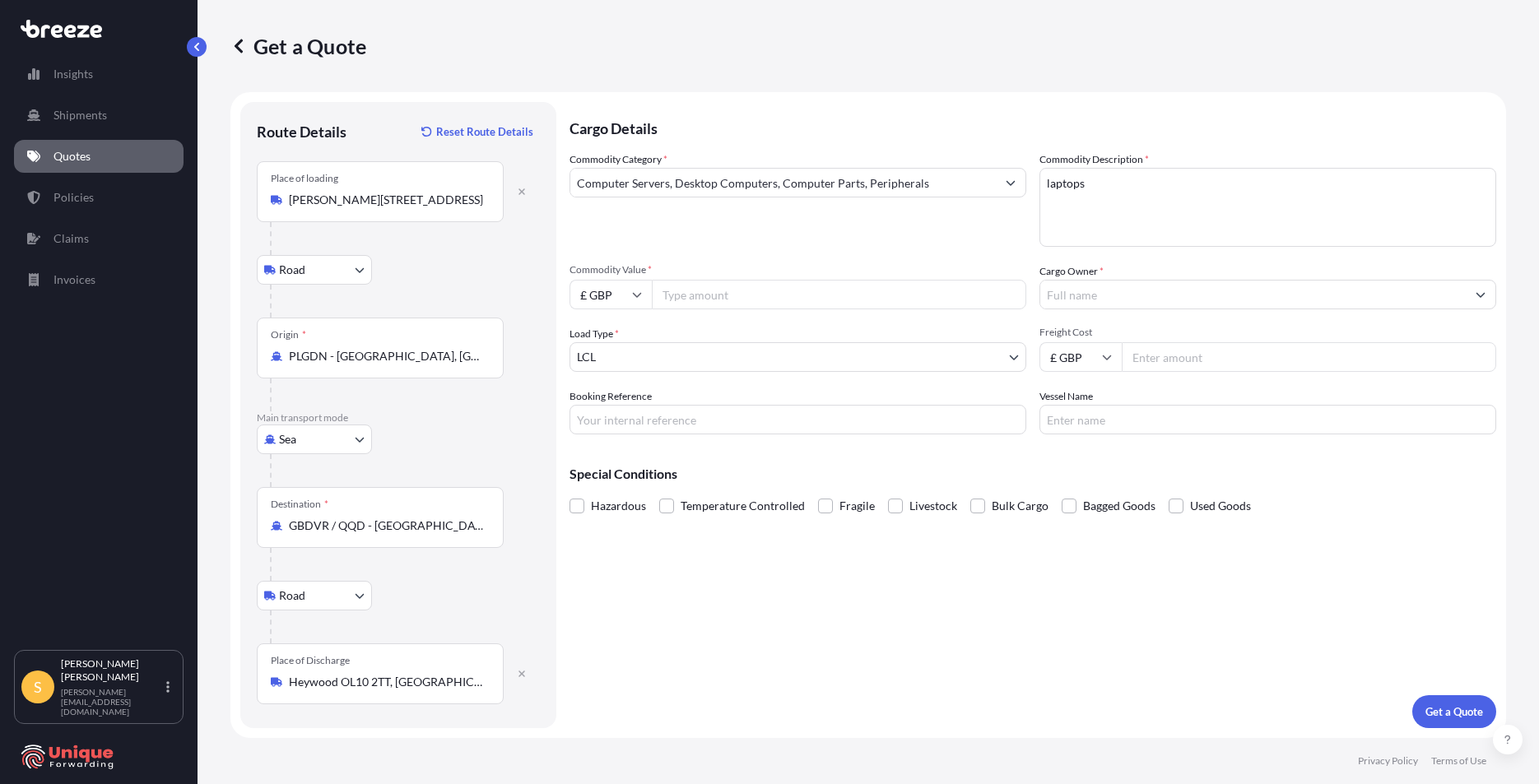
click at [598, 288] on input "£ GBP" at bounding box center [611, 295] width 82 height 30
click at [604, 340] on div "€ EUR" at bounding box center [611, 339] width 70 height 31
type input "€ EUR"
click at [729, 300] on input "Commodity Value *" at bounding box center [839, 295] width 374 height 30
type input "101180"
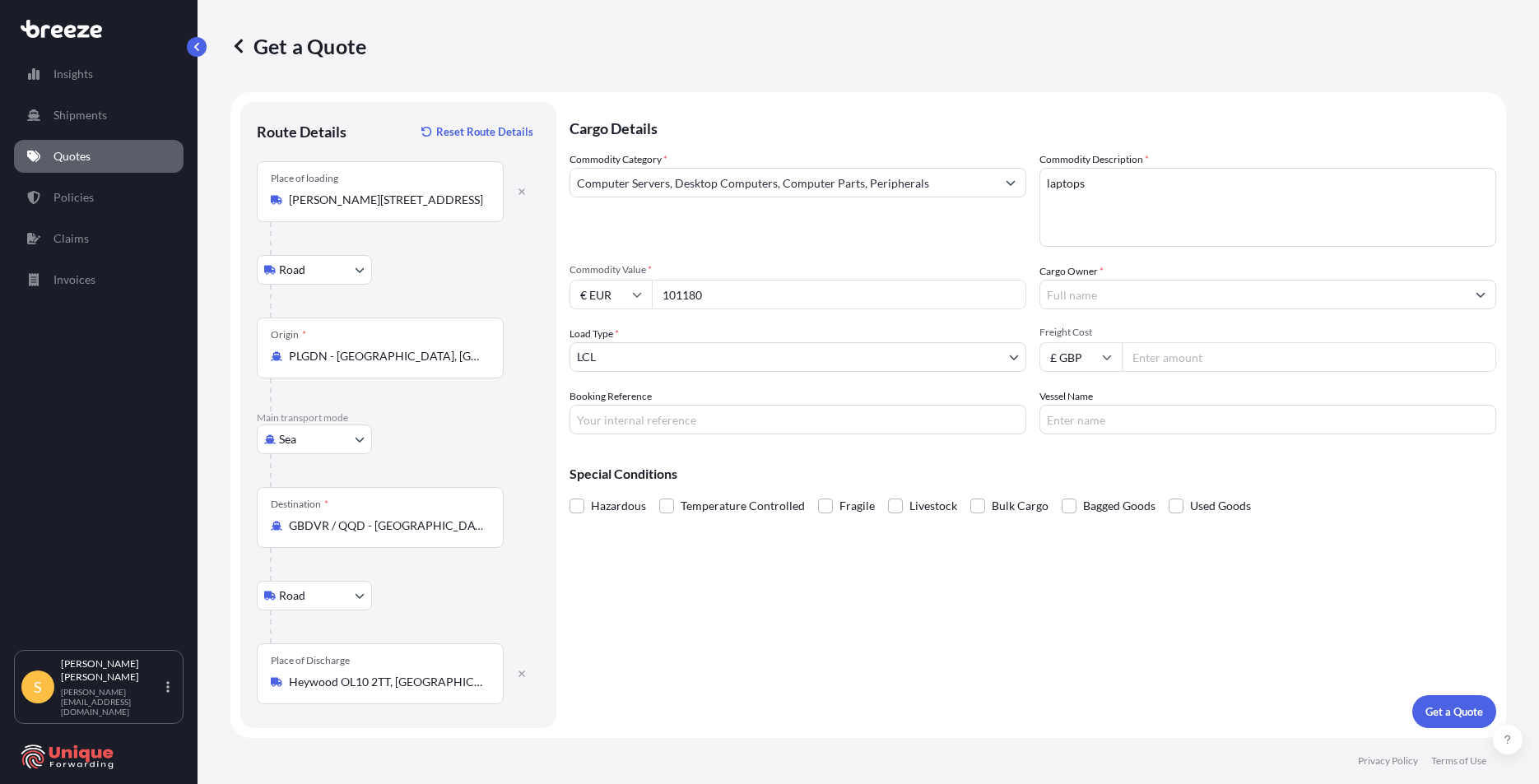
click at [1195, 285] on input "Cargo Owner *" at bounding box center [1253, 295] width 426 height 30
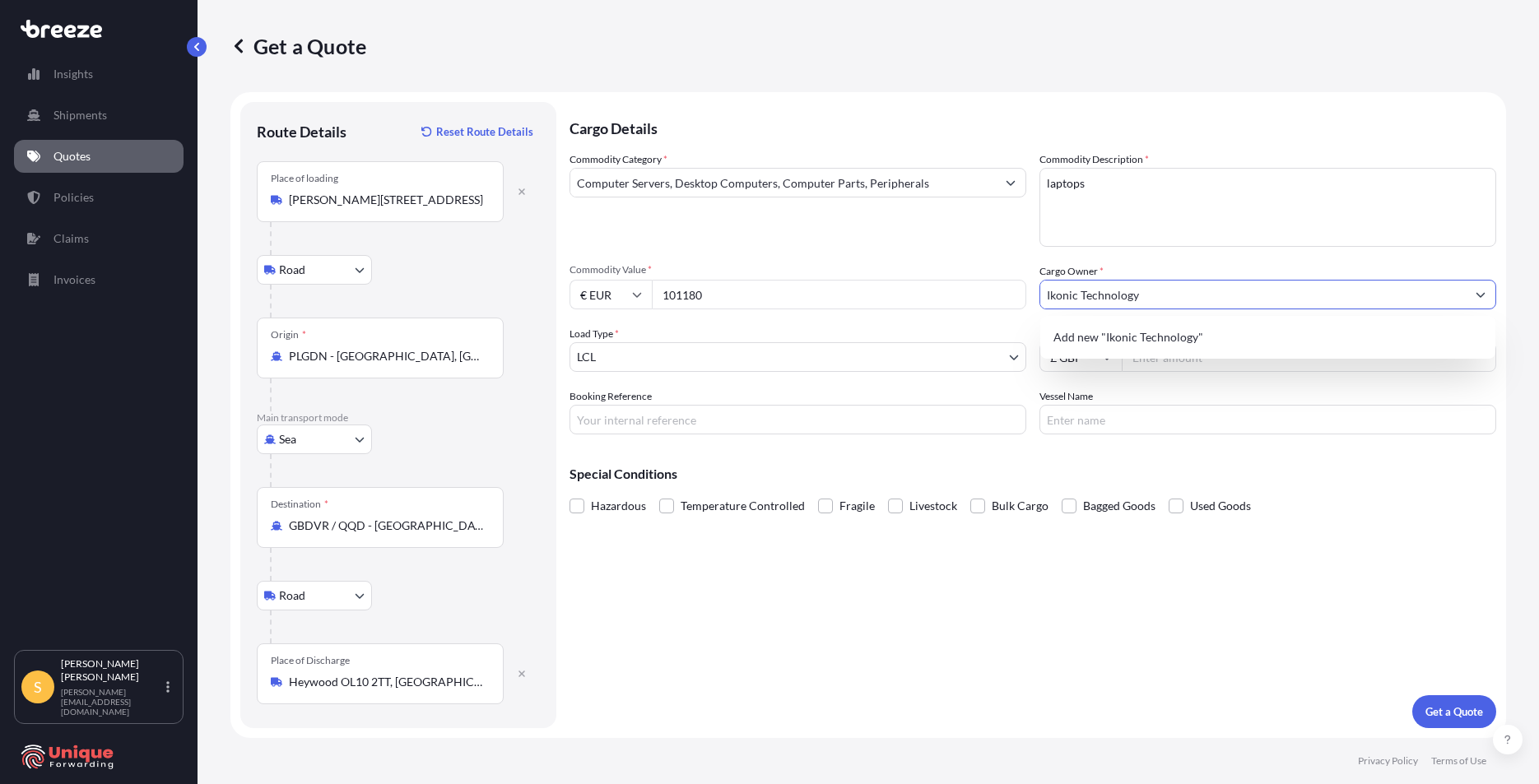
type input "Ikonic Technology"
drag, startPoint x: 1167, startPoint y: 287, endPoint x: 950, endPoint y: 257, distance: 219.1
click at [950, 257] on div "Commodity Category * Computer Servers, Desktop Computers, Computer Parts, Perip…" at bounding box center [1033, 293] width 926 height 283
paste input "IKONIC TECHNOLOGY LIMITED"
click at [1350, 348] on div "Add new "IKONIC TECHNOLOGY LIMITED"" at bounding box center [1267, 337] width 442 height 30
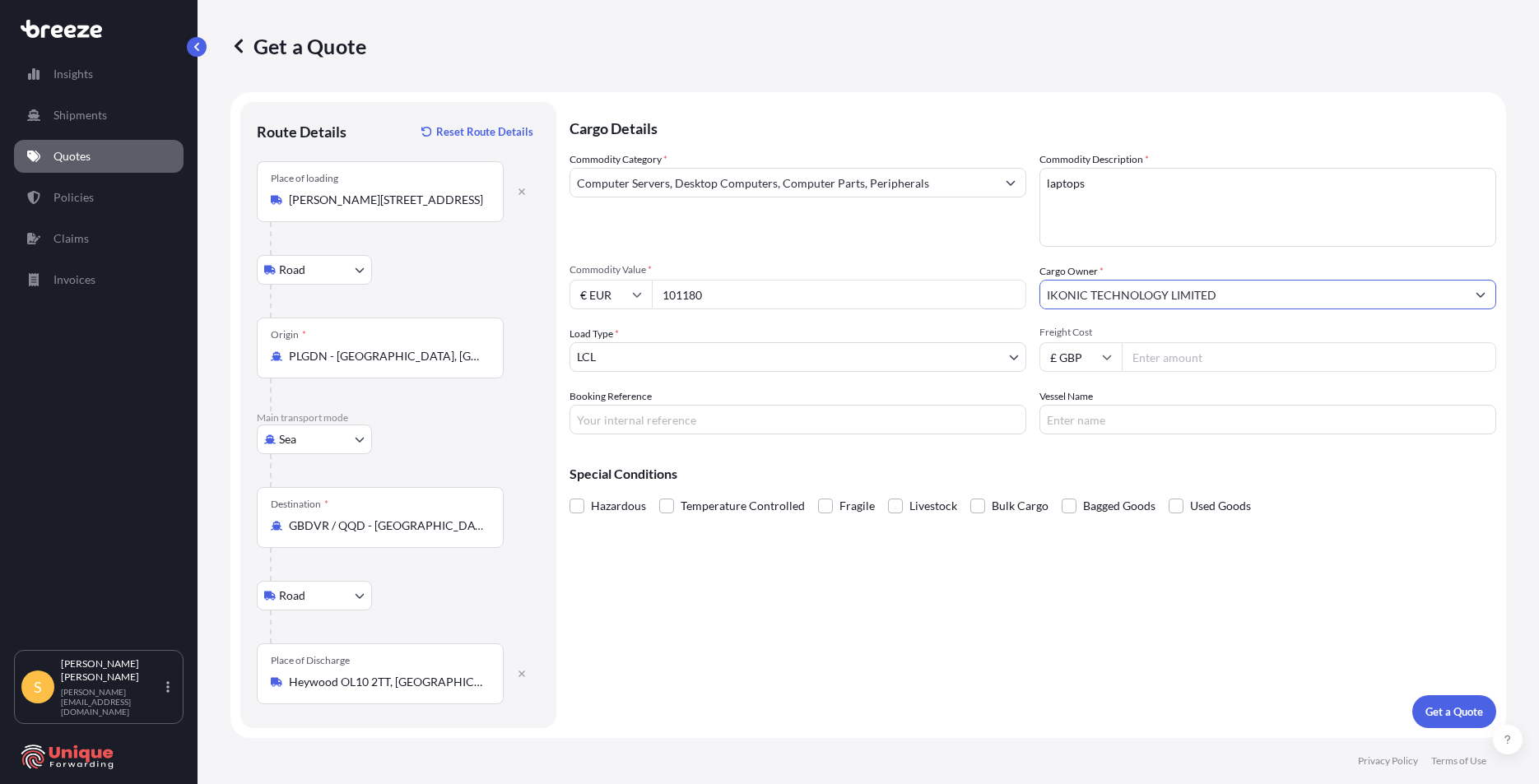
type input "IKONIC TECHNOLOGY LIMITED"
click at [1273, 351] on input "Freight Cost" at bounding box center [1309, 357] width 374 height 30
click at [744, 347] on body "0 options available. 1 option available. Insights Shipments Quotes Policies Cla…" at bounding box center [770, 392] width 1539 height 784
click at [1244, 365] on input "Freight Cost" at bounding box center [1309, 357] width 374 height 30
type input "600"
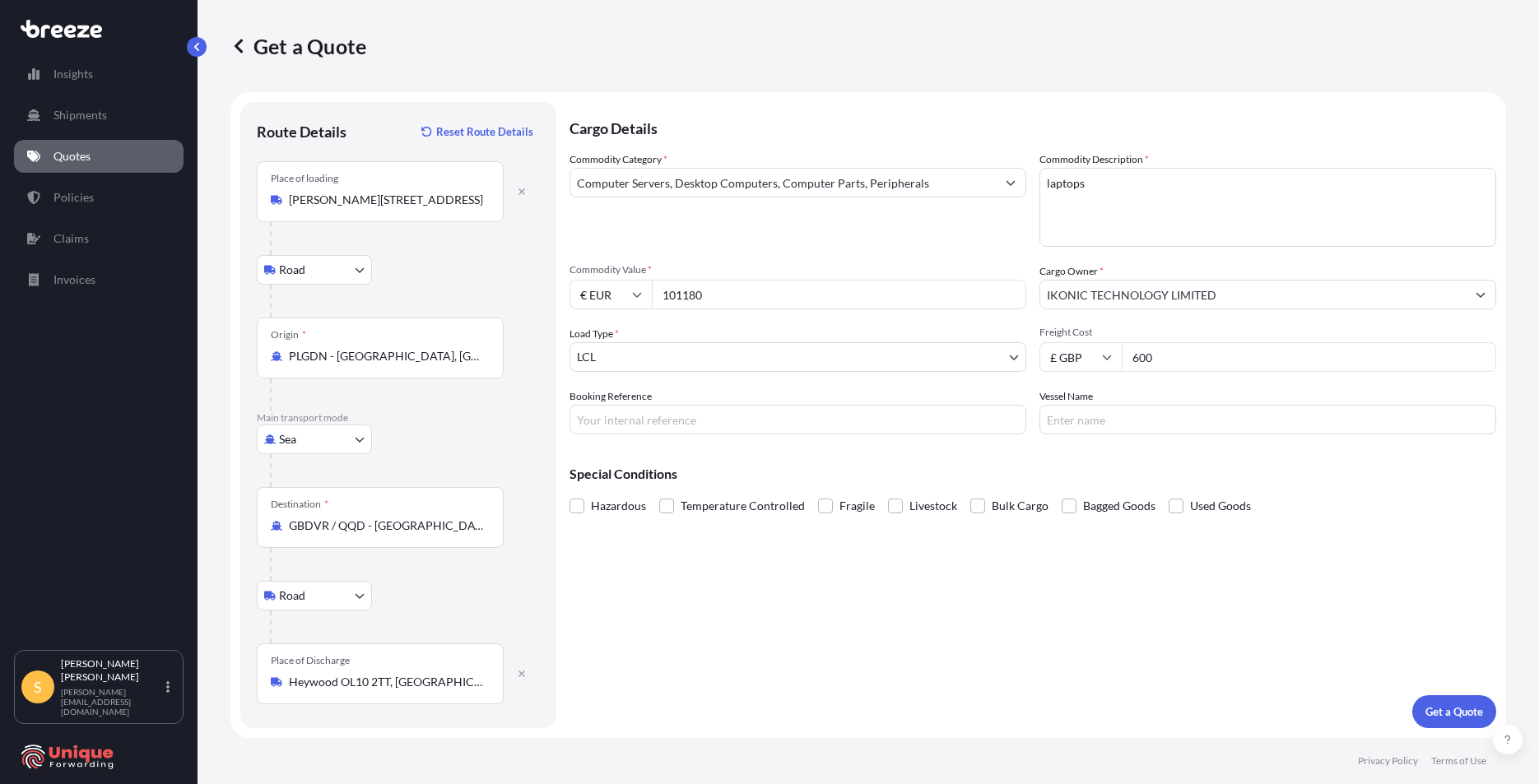
click at [644, 406] on input "Booking Reference" at bounding box center [798, 420] width 457 height 30
type input "#40450"
click at [1436, 710] on p "Get a Quote" at bounding box center [1455, 712] width 58 height 17
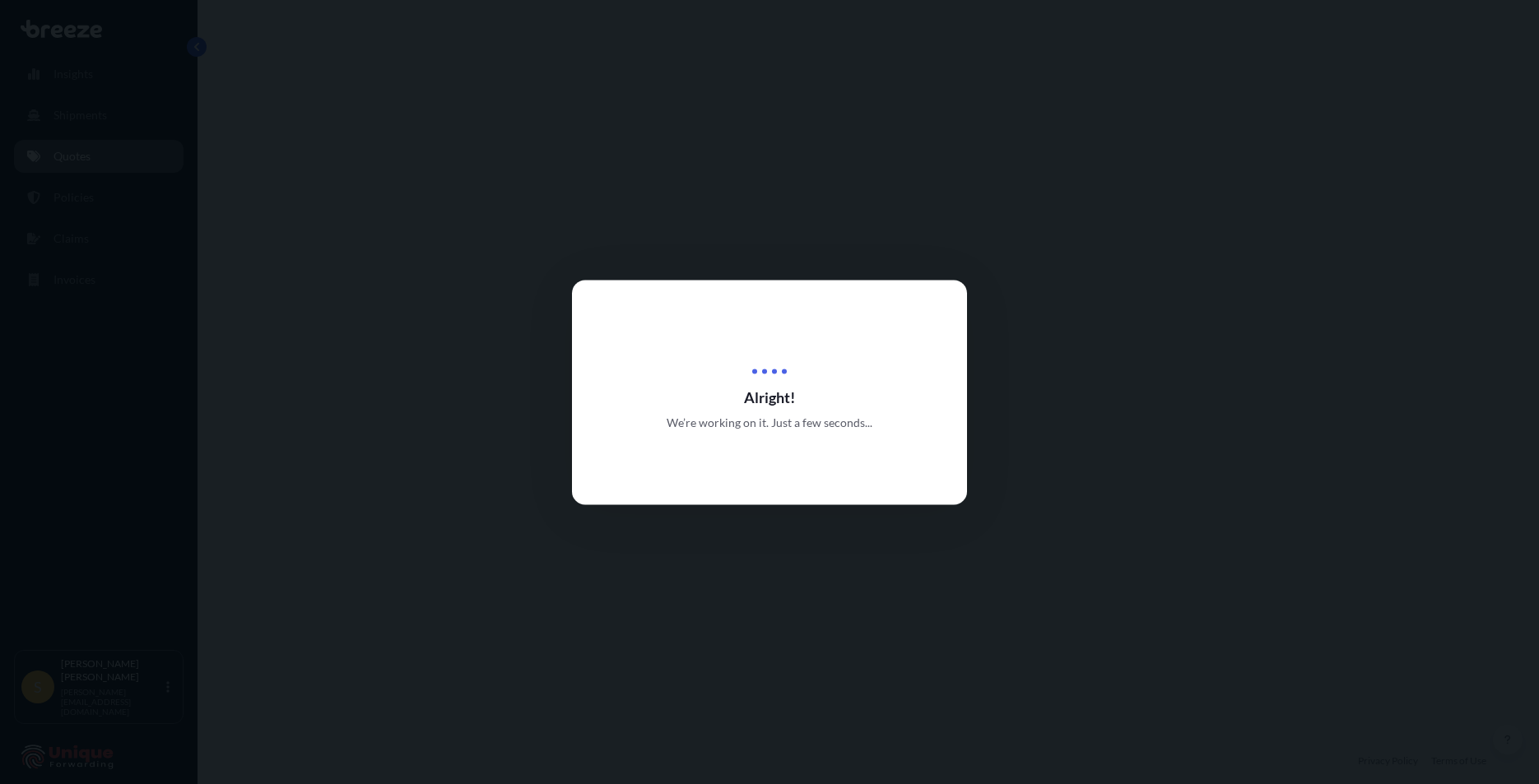
select select "Road"
select select "Sea"
select select "Road"
select select "1"
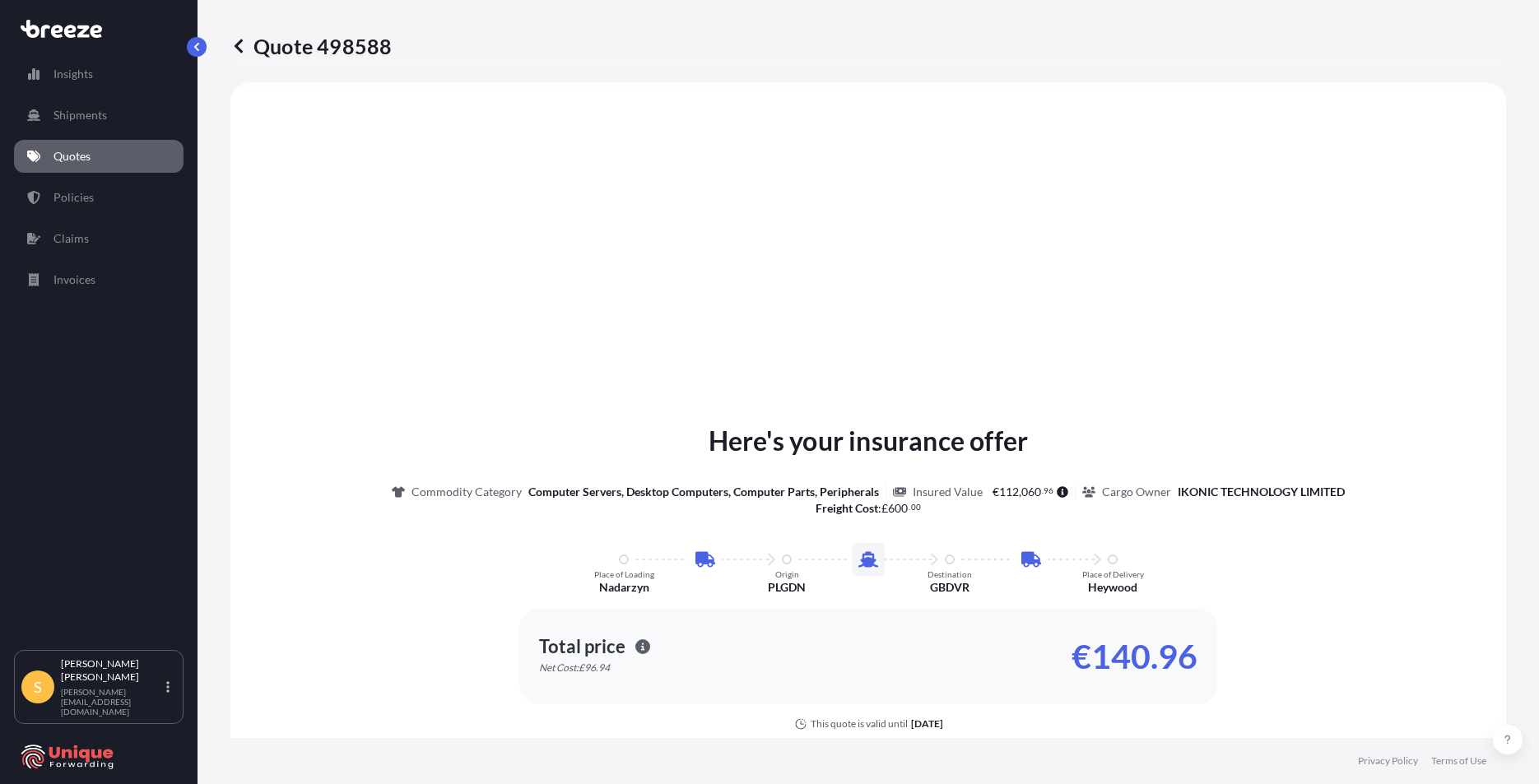
scroll to position [740, 0]
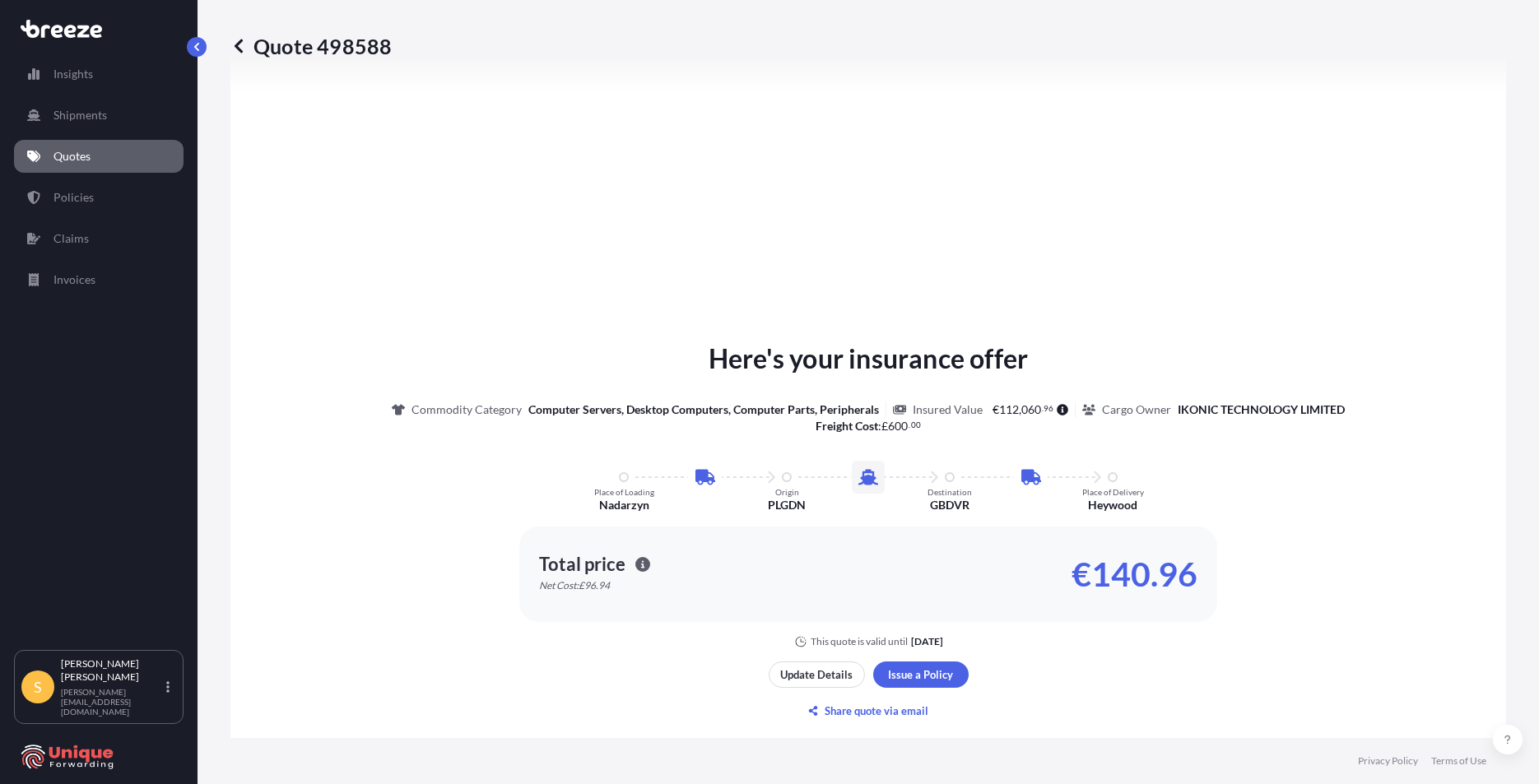
type input "£ GBP"
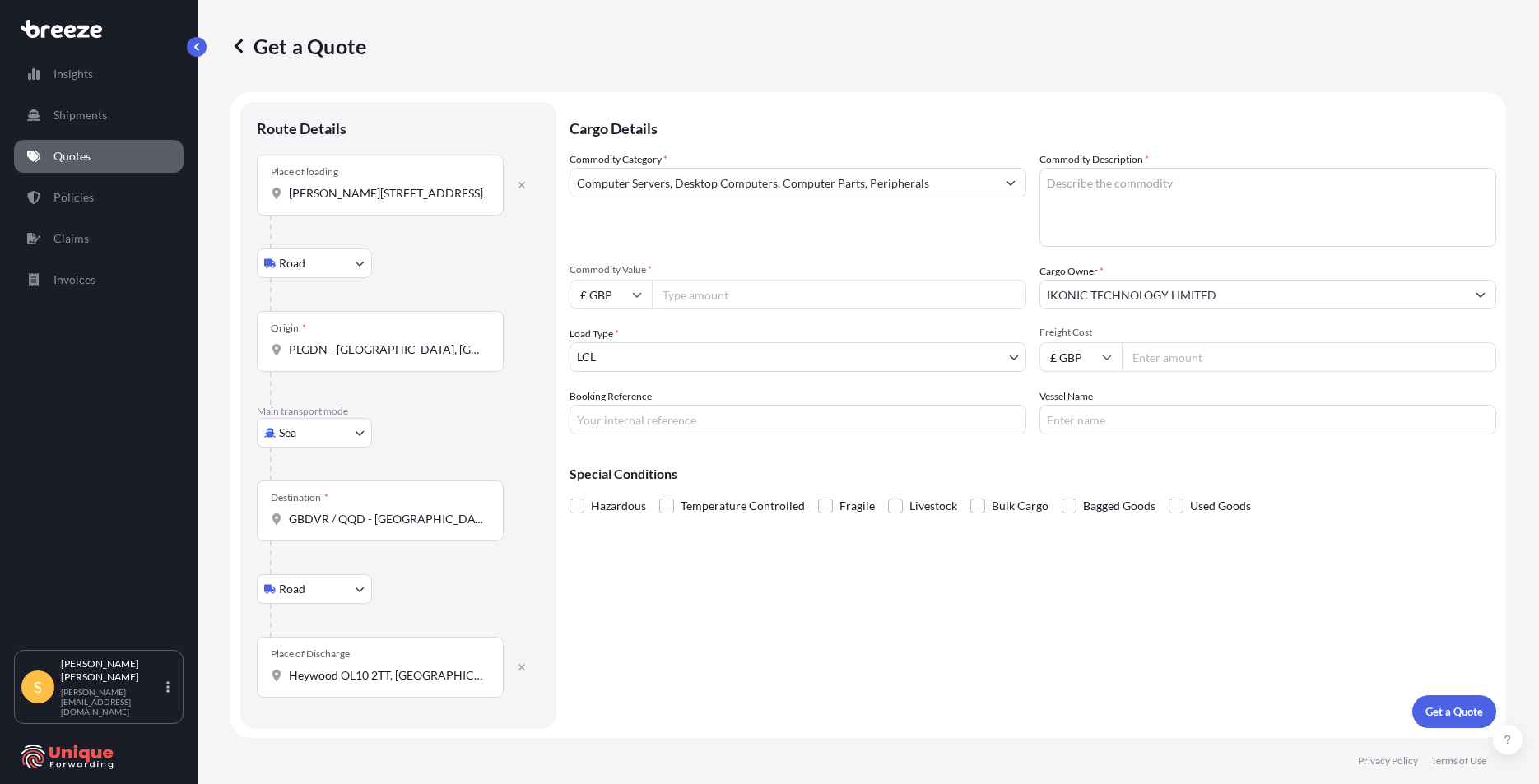
click at [706, 294] on input "Commodity Value *" at bounding box center [839, 295] width 374 height 30
click at [608, 300] on input "£ GBP" at bounding box center [611, 295] width 82 height 30
click at [619, 336] on div "€ EUR" at bounding box center [611, 339] width 70 height 31
type input "€ EUR"
click at [717, 311] on div "Commodity Category * Computer Servers, Desktop Computers, Computer Parts, Perip…" at bounding box center [1033, 293] width 926 height 283
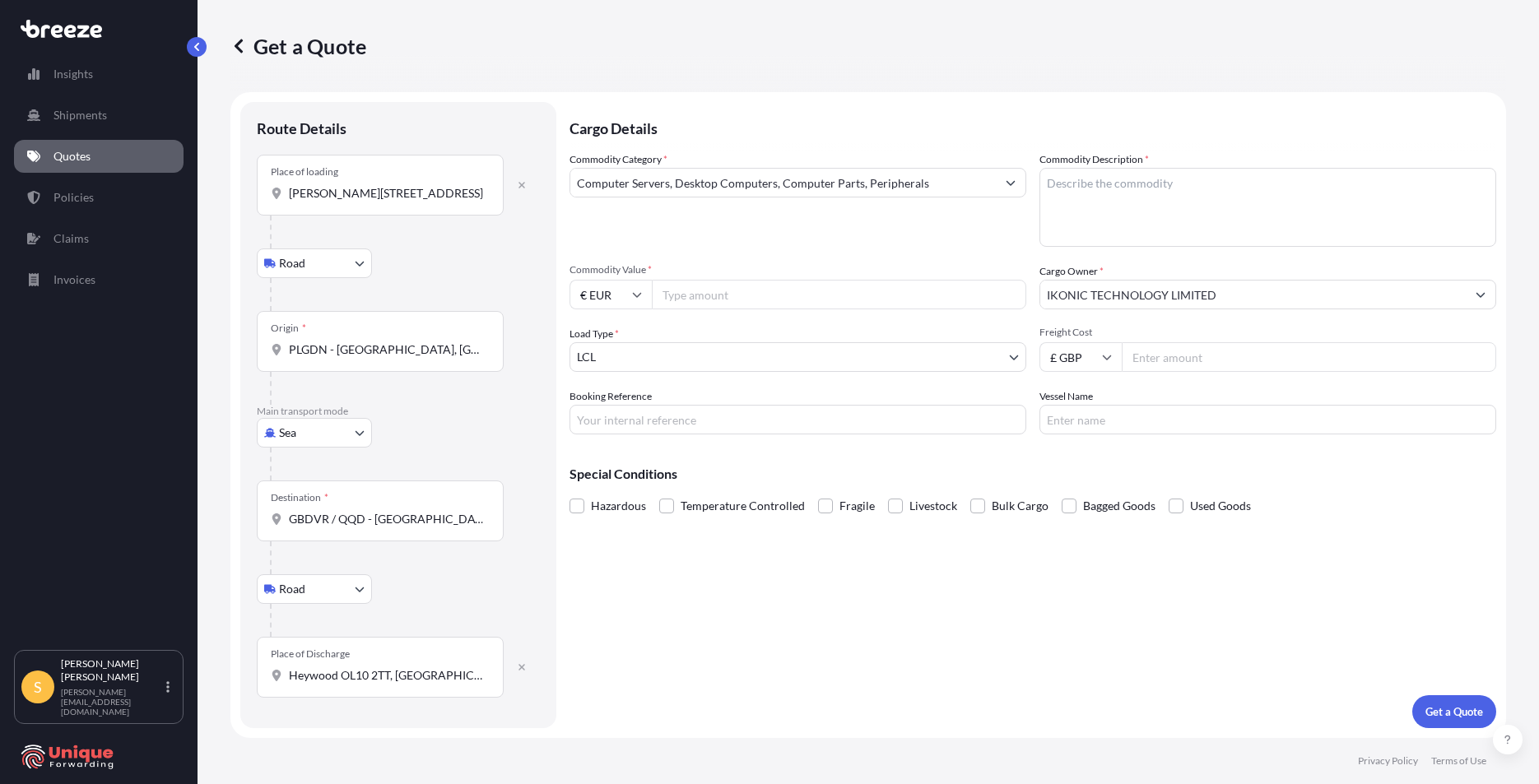
click at [755, 283] on input "Commodity Value *" at bounding box center [839, 295] width 374 height 30
paste input "101180.00"
type input "101180.00"
click at [1193, 348] on input "Freight Cost" at bounding box center [1309, 357] width 374 height 30
type input "2030"
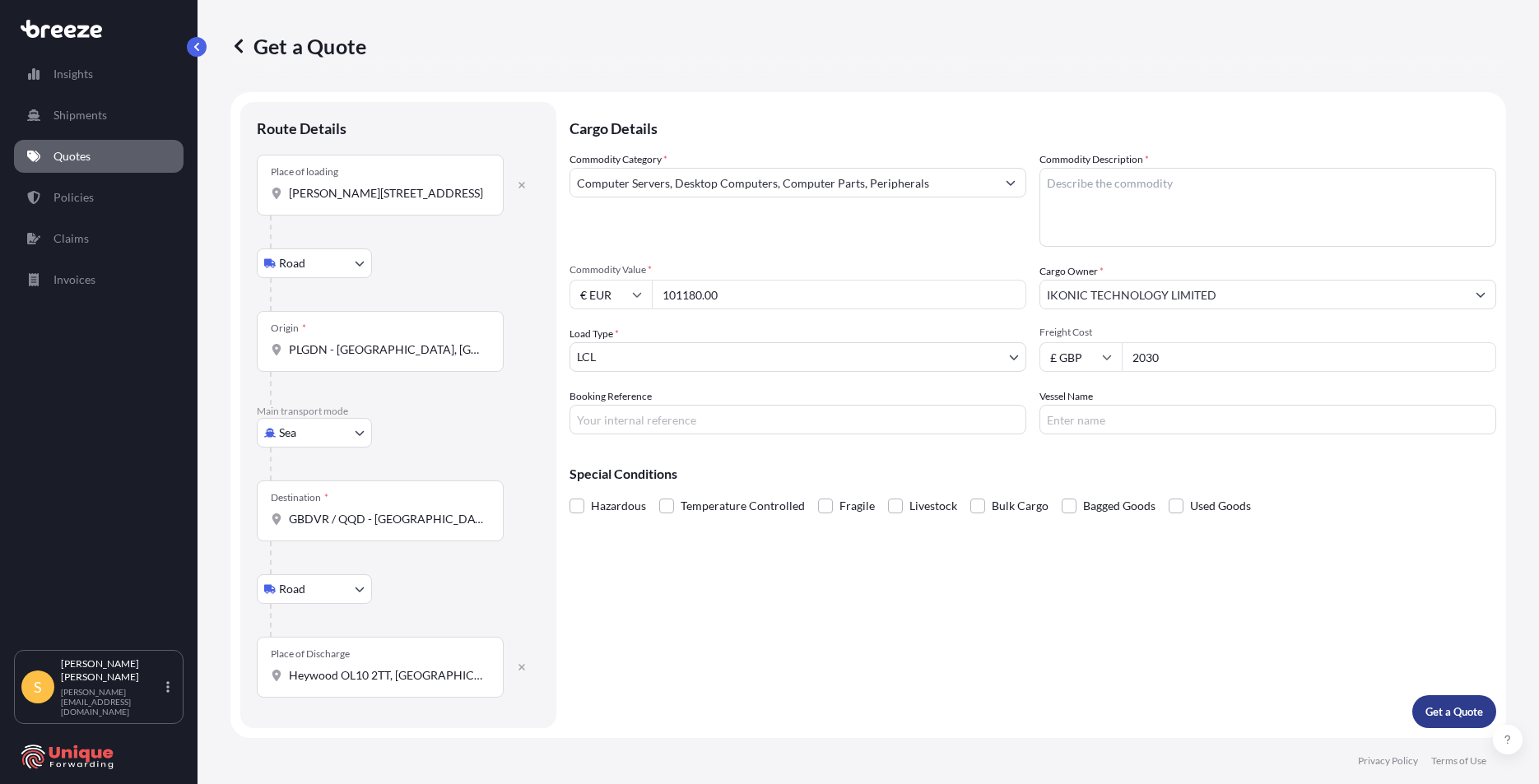
click at [1426, 711] on p "Get a Quote" at bounding box center [1455, 712] width 58 height 17
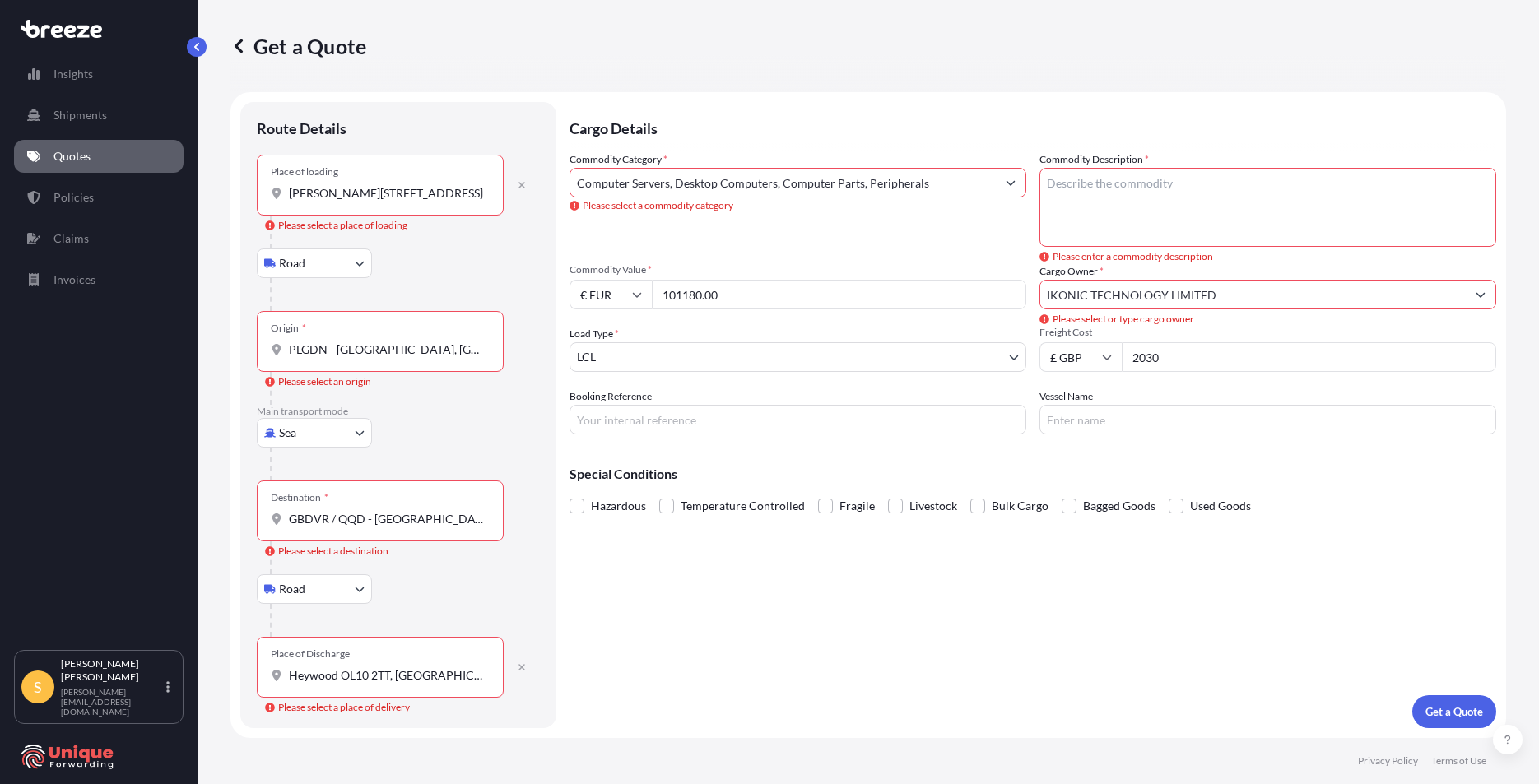
click at [1098, 204] on textarea "laptops" at bounding box center [1268, 207] width 457 height 79
click at [1184, 191] on textarea "laptops" at bounding box center [1268, 207] width 457 height 79
type textarea "Laptops"
click at [1210, 757] on footer "Privacy Policy Terms of Use" at bounding box center [868, 761] width 1341 height 46
click at [1454, 720] on button "Get a Quote" at bounding box center [1454, 711] width 84 height 33
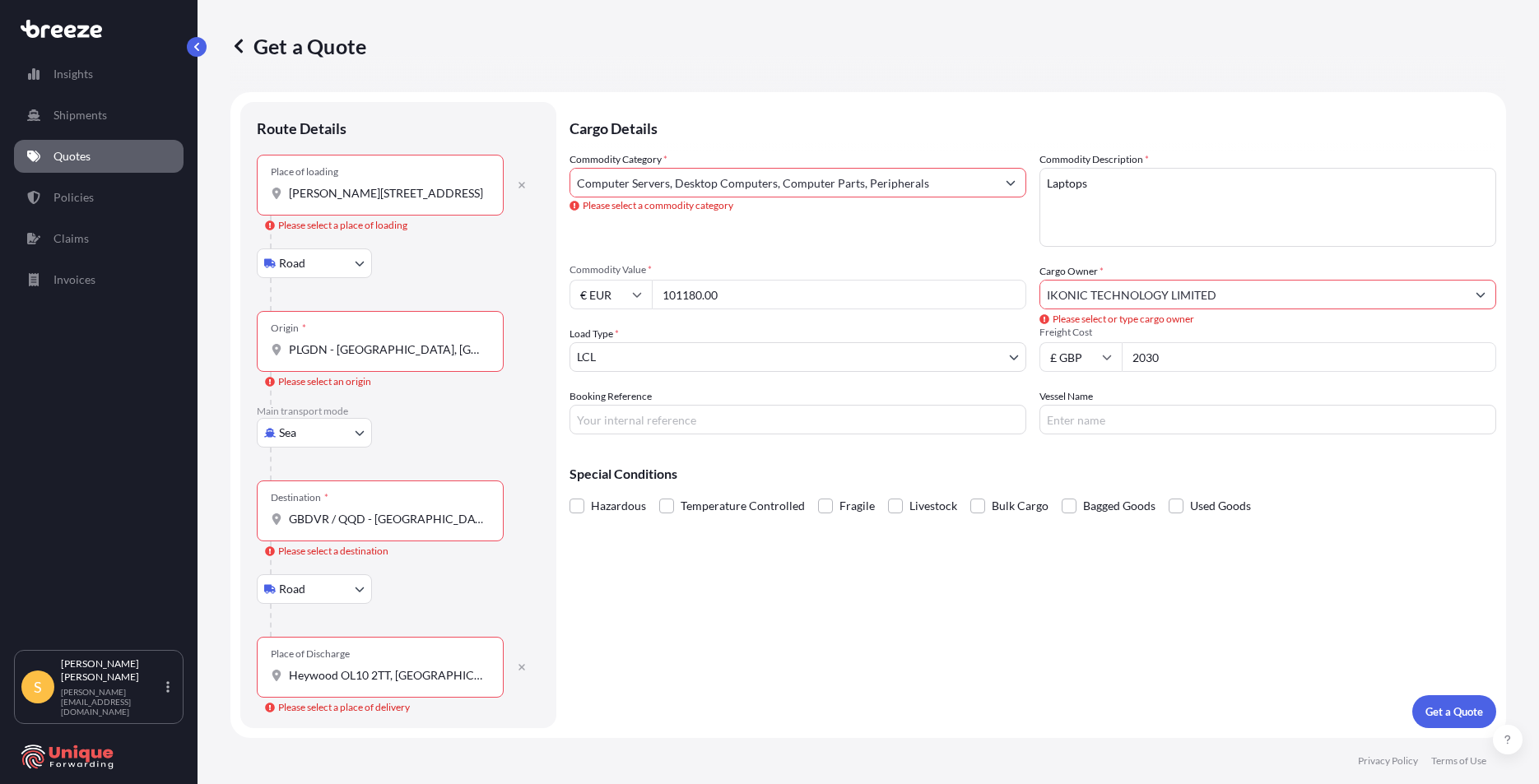
click at [1147, 287] on input "IKONIC TECHNOLOGY LIMITED" at bounding box center [1253, 295] width 426 height 30
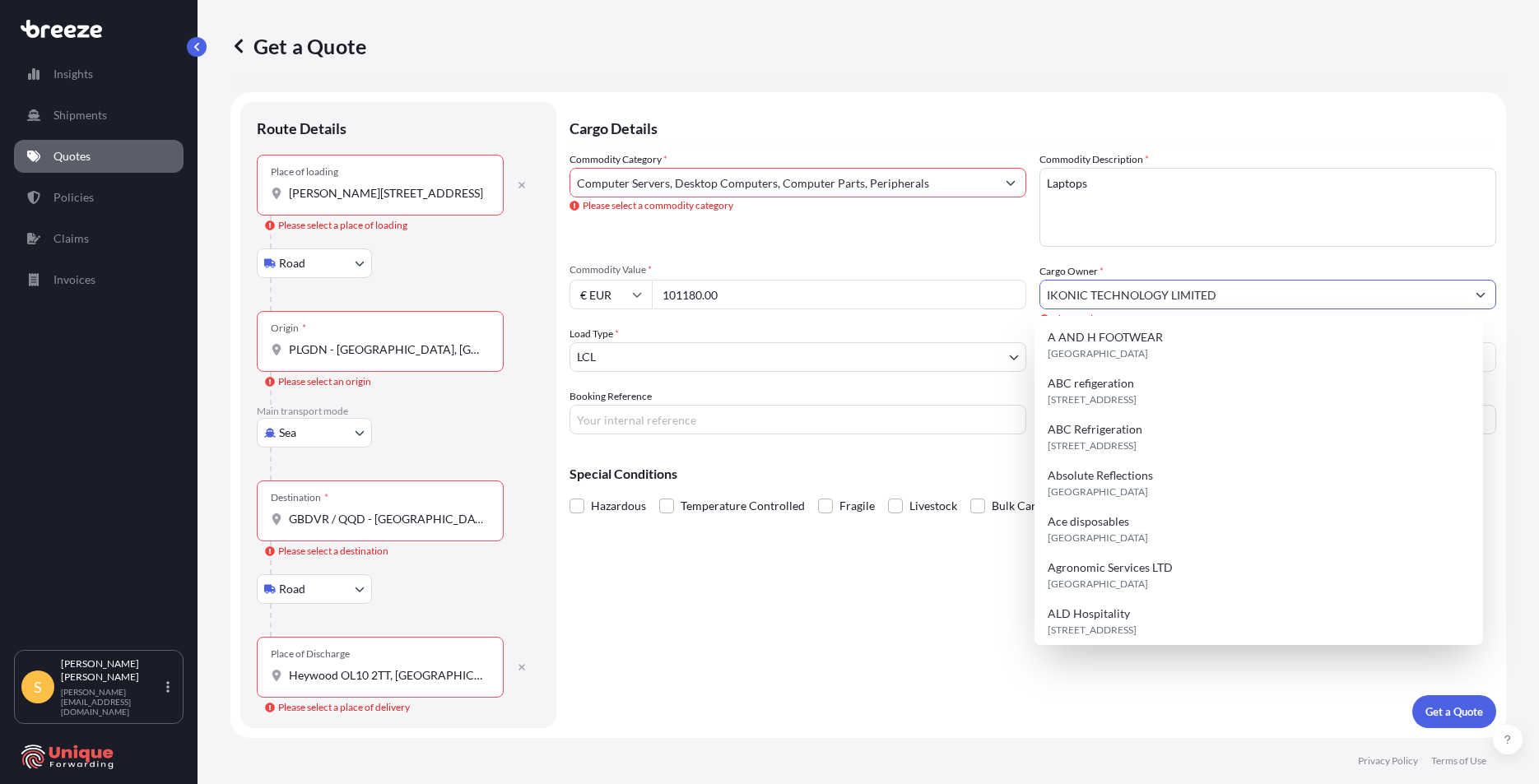
click at [1213, 302] on input "IKONIC TECHNOLOGY LIMITED" at bounding box center [1253, 295] width 426 height 30
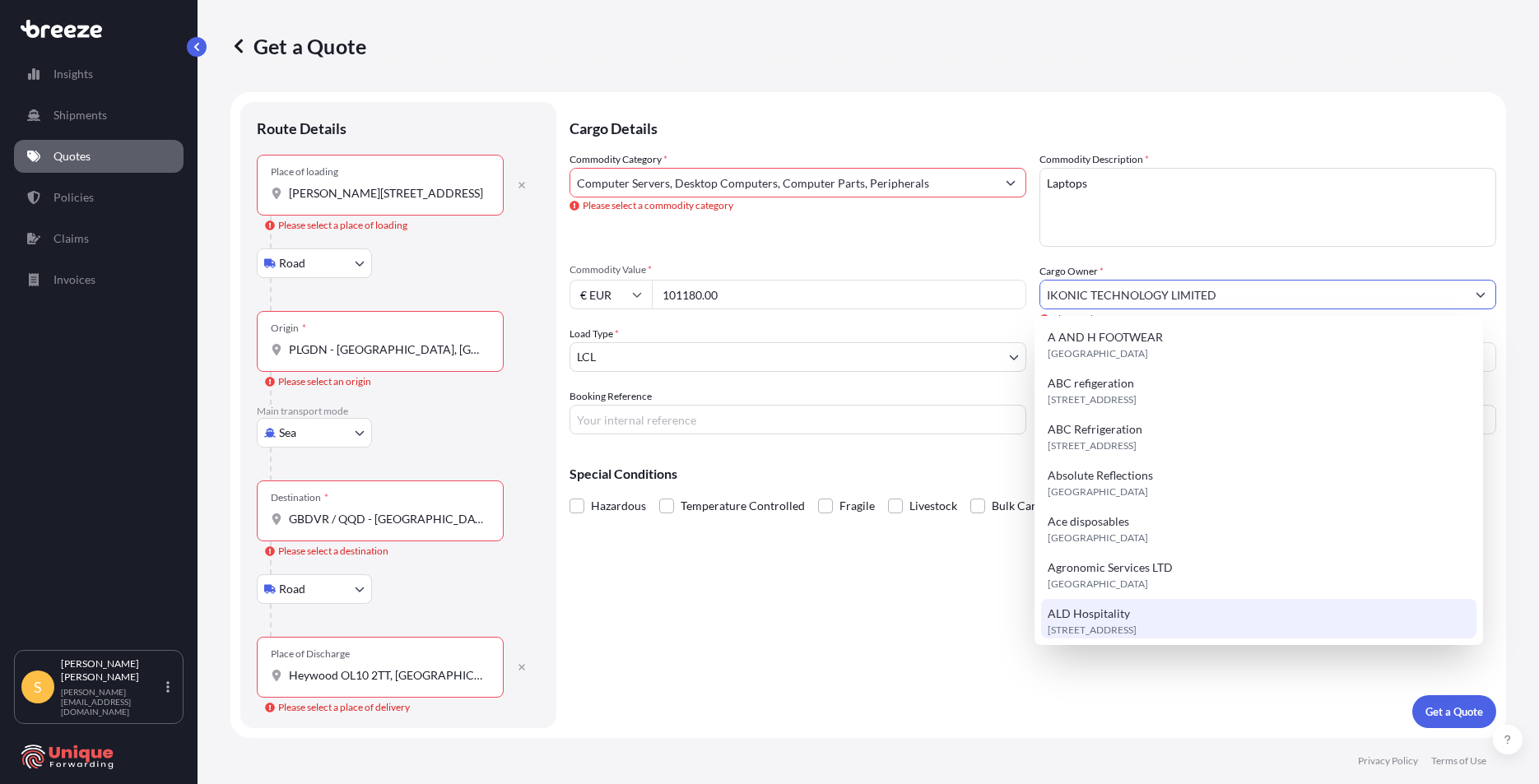
click at [729, 728] on form "Route Details Place of loading Aleja [GEOGRAPHIC_DATA] 66, 05-830 Nadarzyn, [GE…" at bounding box center [868, 415] width 1276 height 646
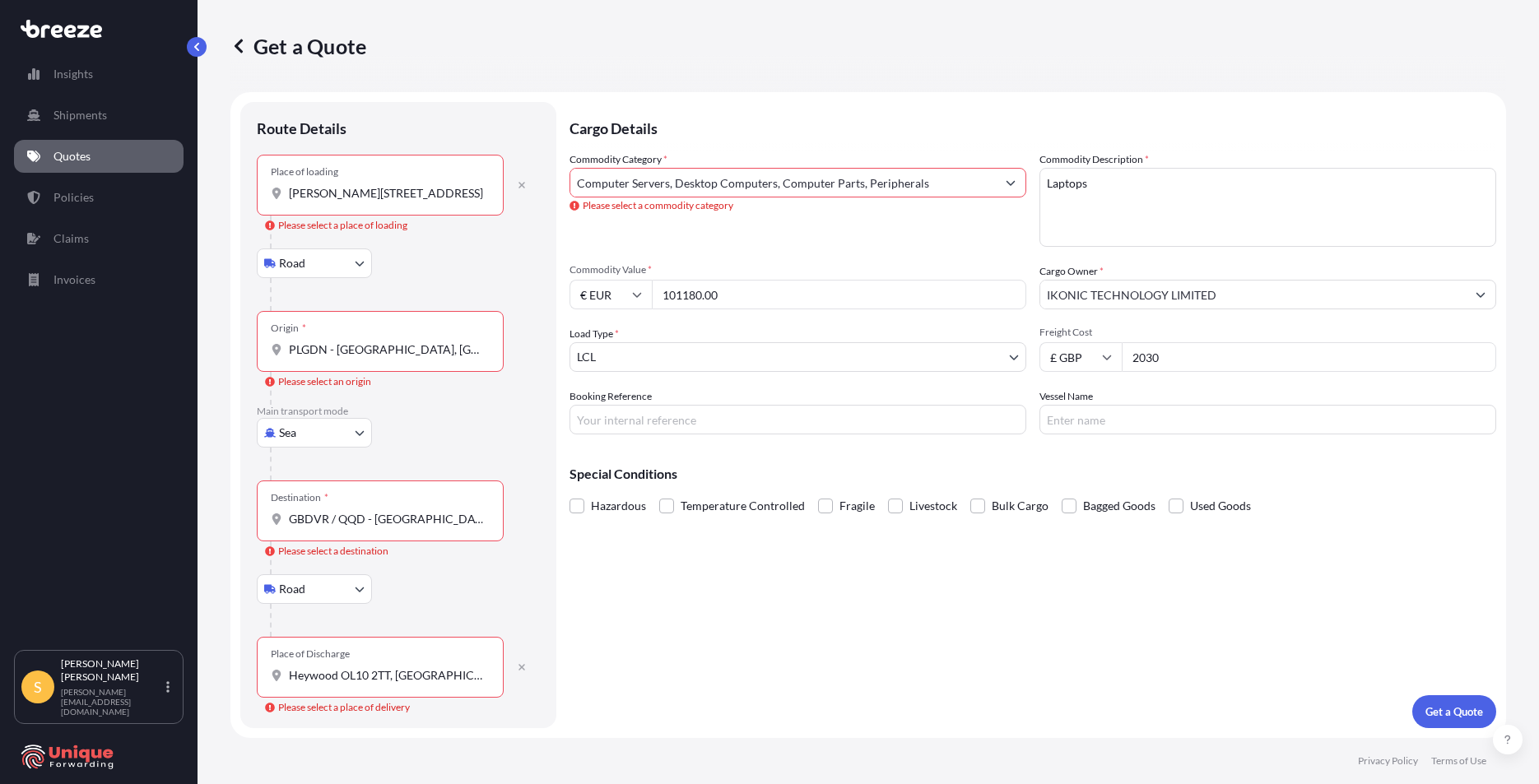
click at [237, 46] on icon at bounding box center [238, 46] width 8 height 14
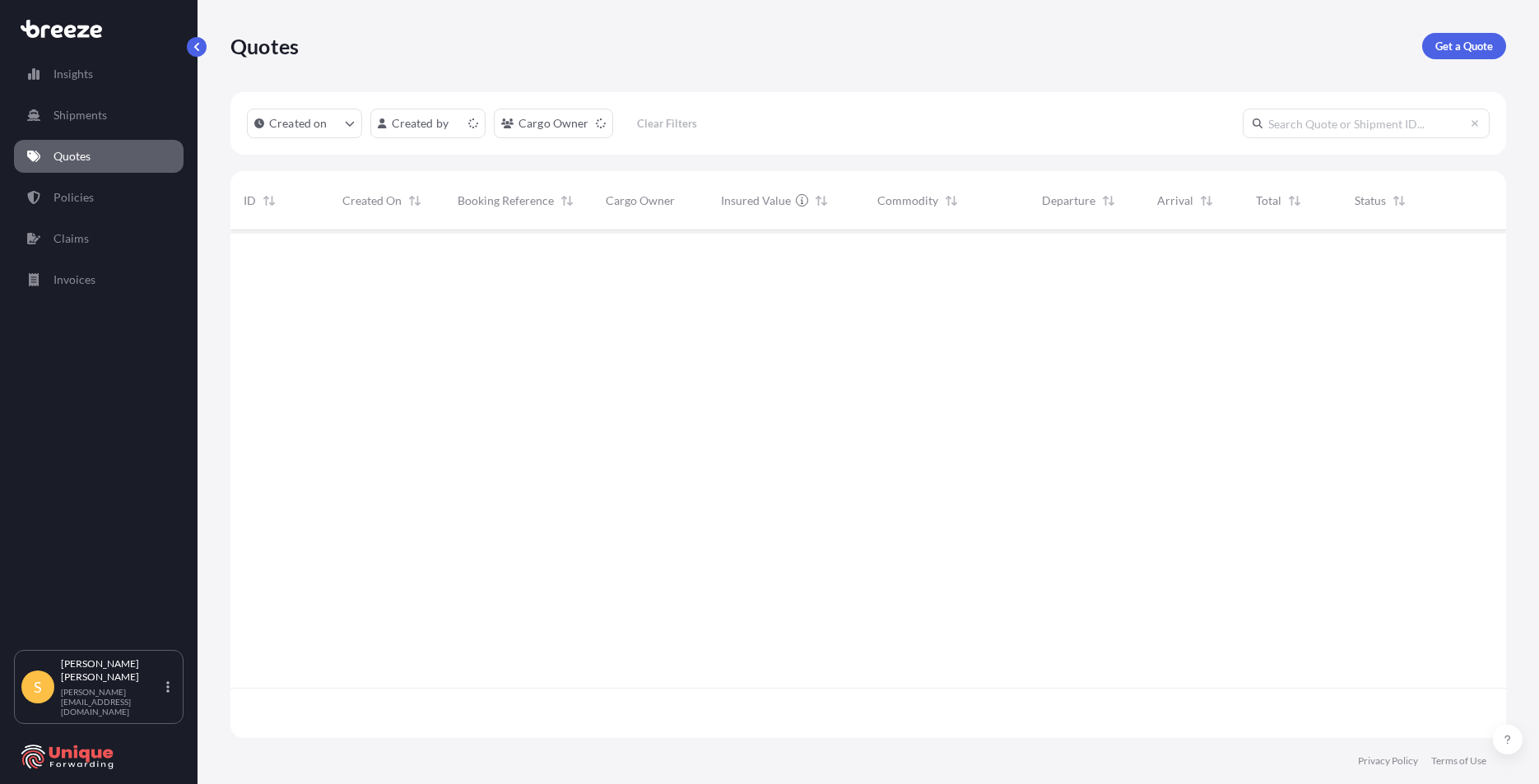
scroll to position [504, 1263]
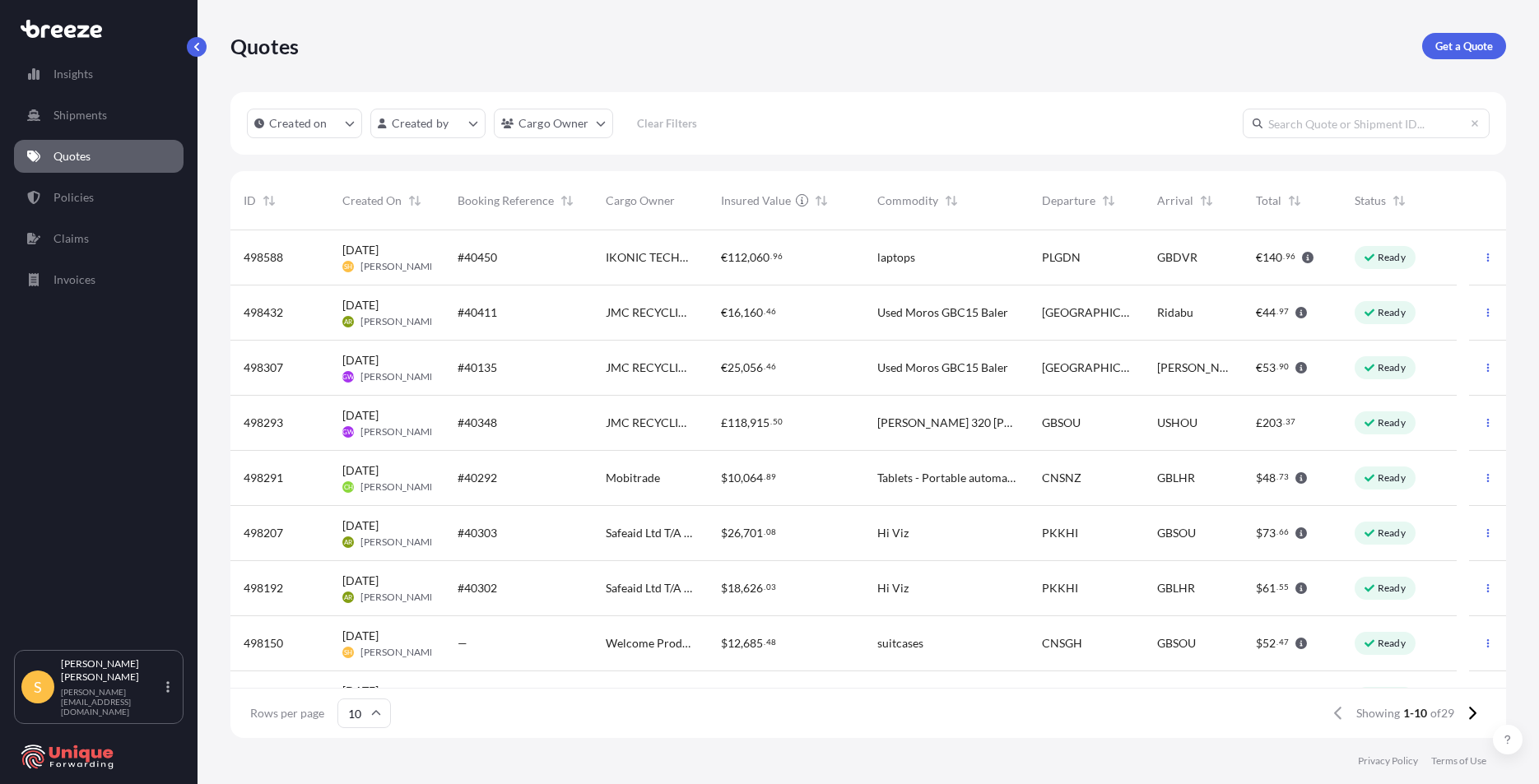
click at [609, 237] on div "IKONIC TECHNOLOGY LIMITED" at bounding box center [650, 258] width 115 height 56
select select "Road"
select select "Sea"
select select "Road"
select select "1"
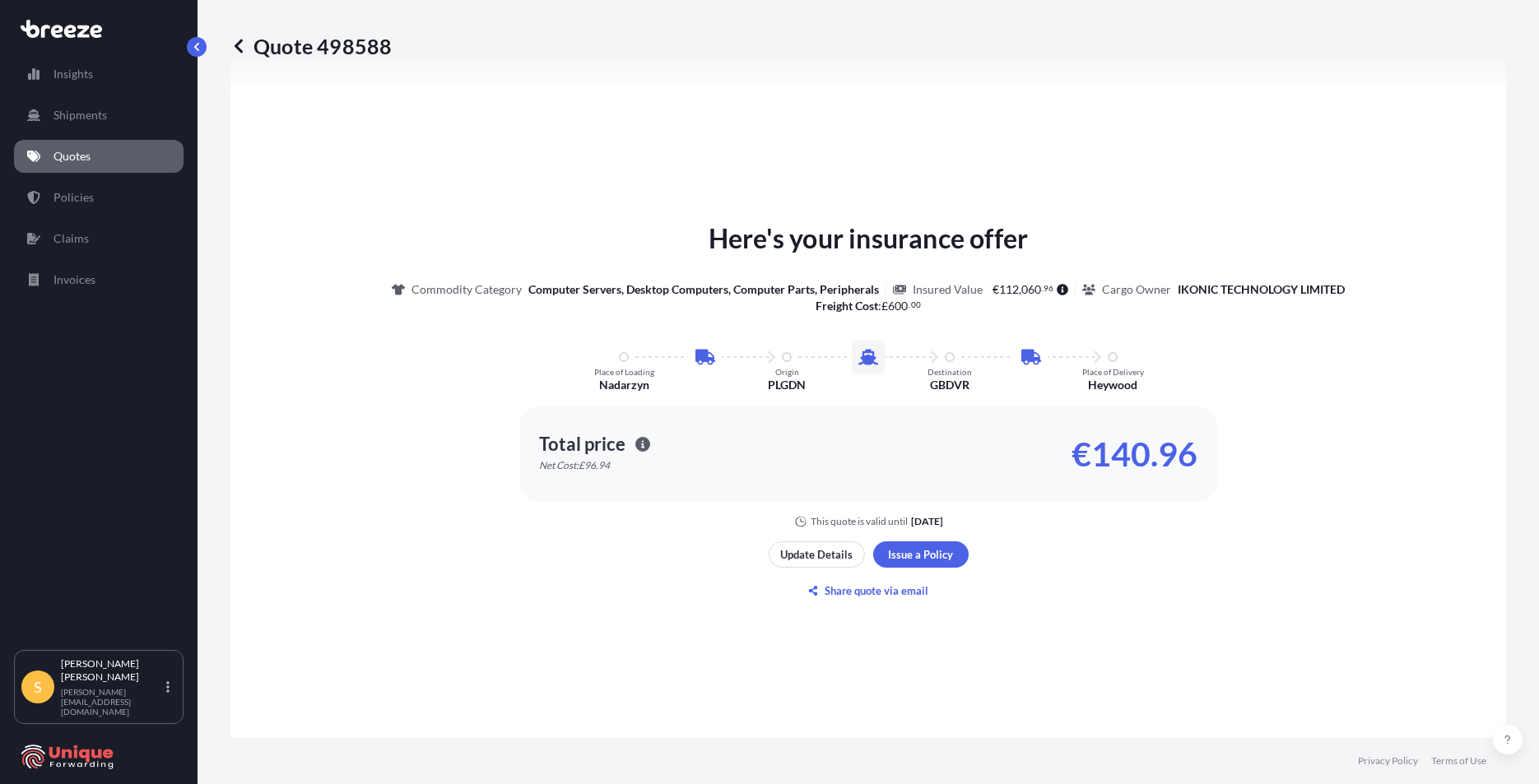
scroll to position [905, 0]
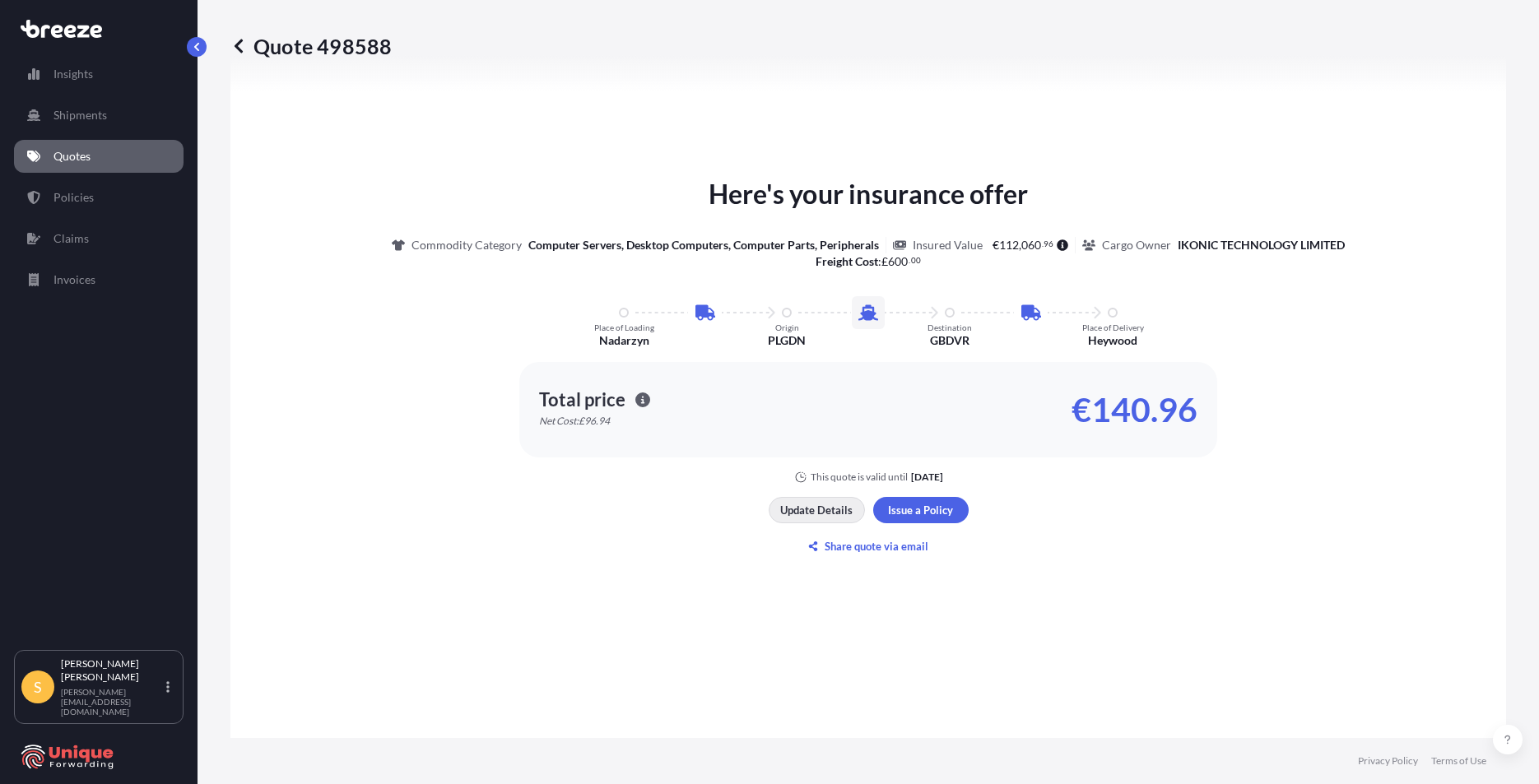
click at [818, 511] on p "Update Details" at bounding box center [816, 510] width 72 height 17
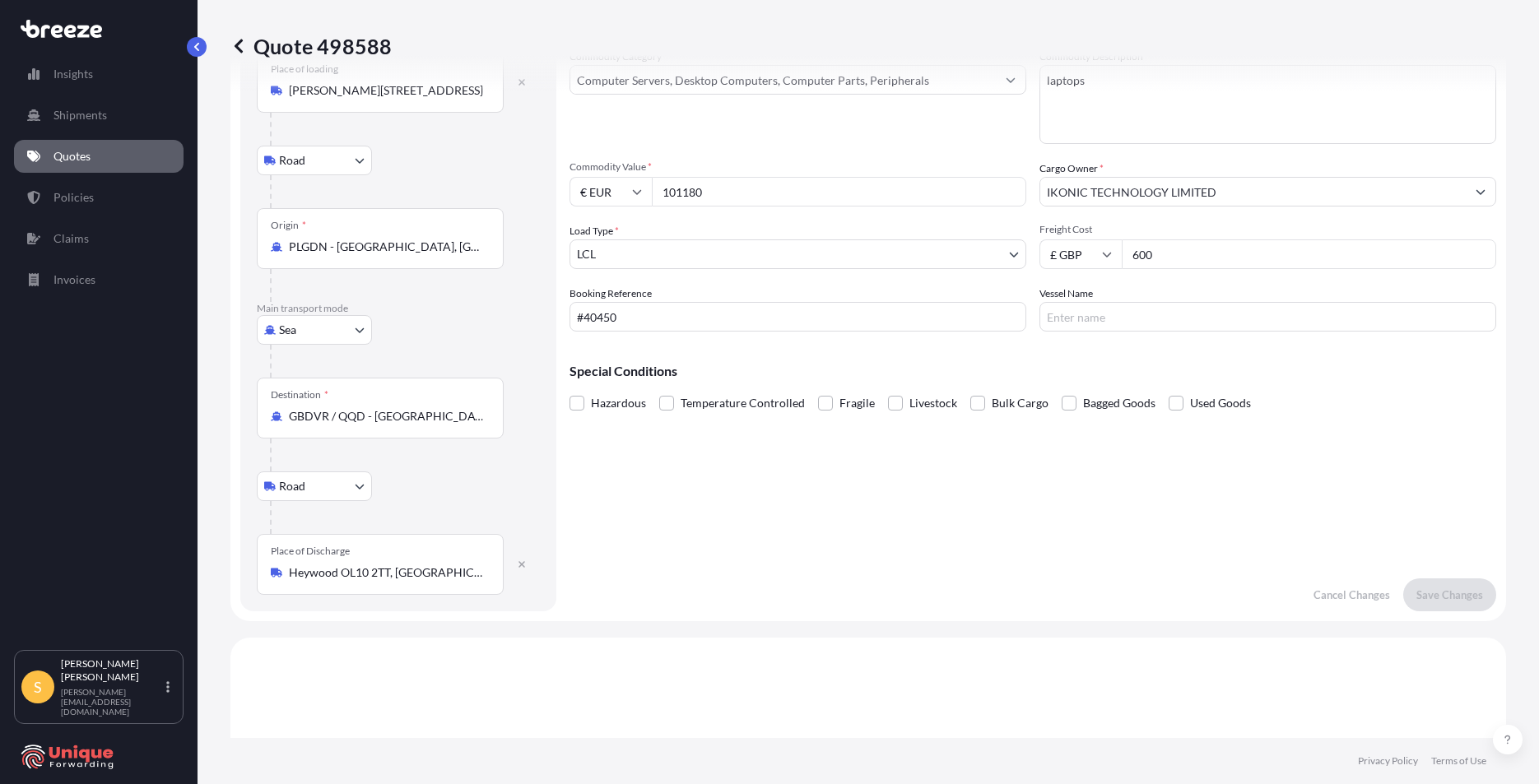
scroll to position [27, 0]
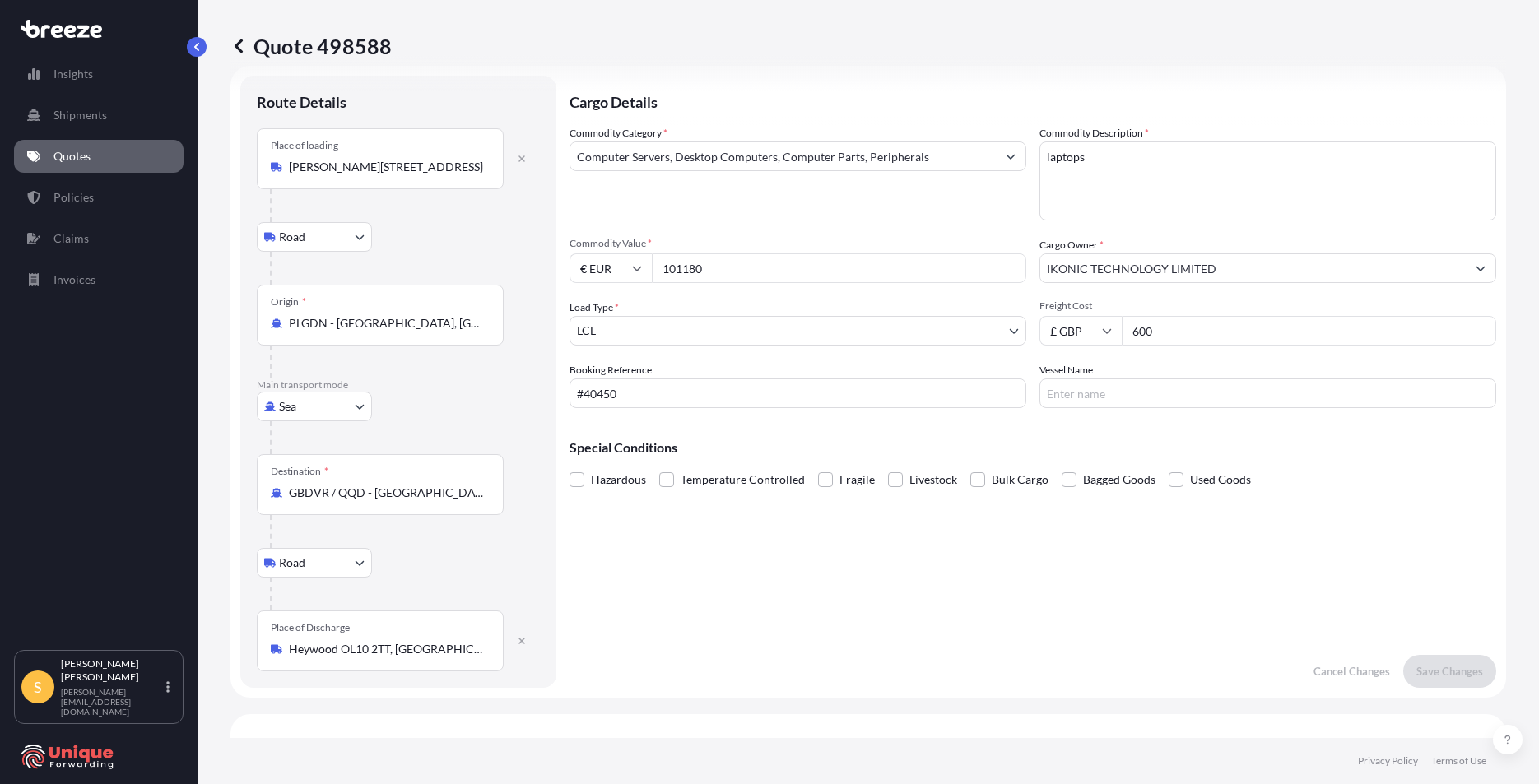
click at [1223, 327] on input "600" at bounding box center [1309, 330] width 374 height 30
type input "6"
type input "2030"
click at [1441, 665] on p "Save Changes" at bounding box center [1450, 671] width 67 height 17
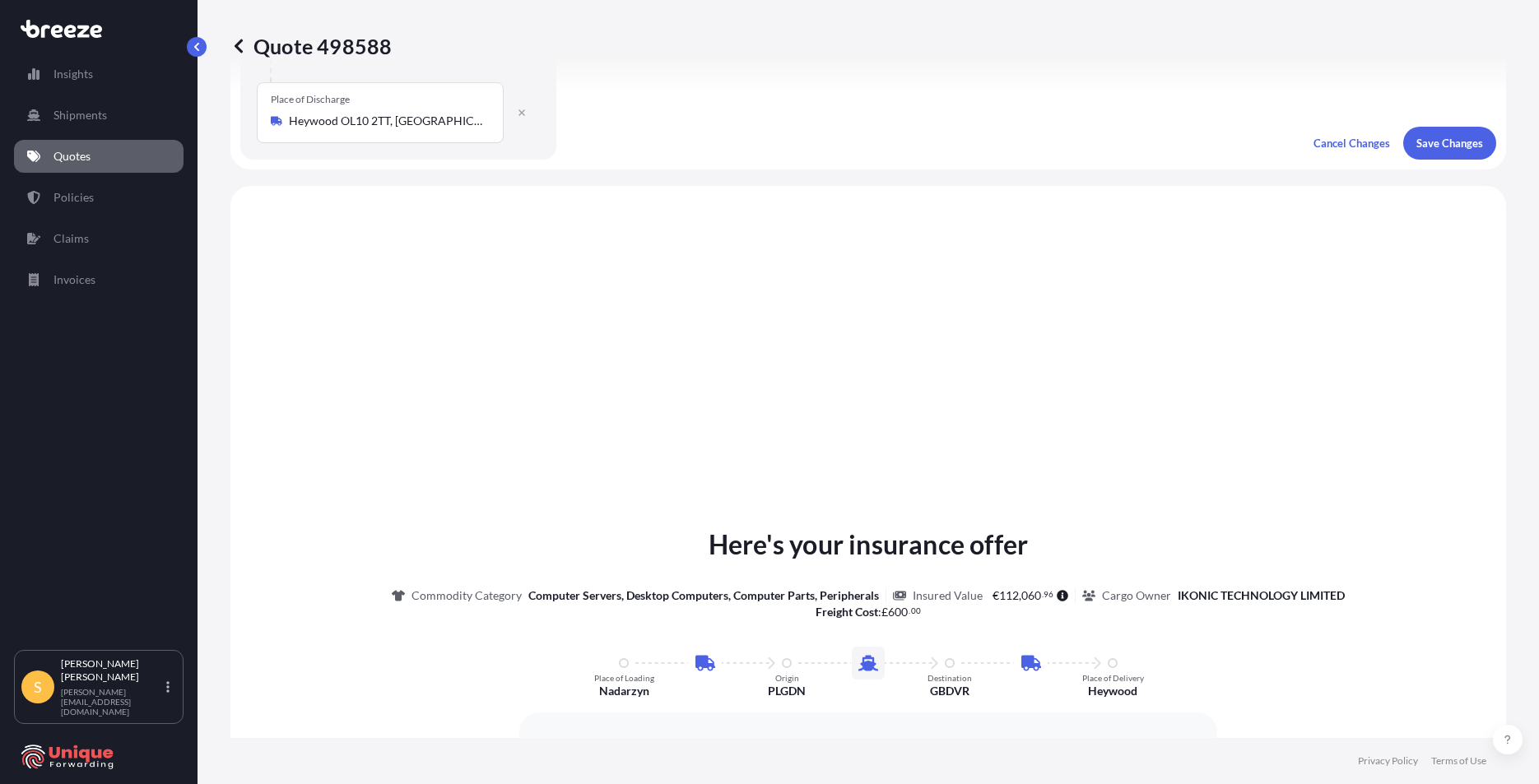
scroll to position [658, 0]
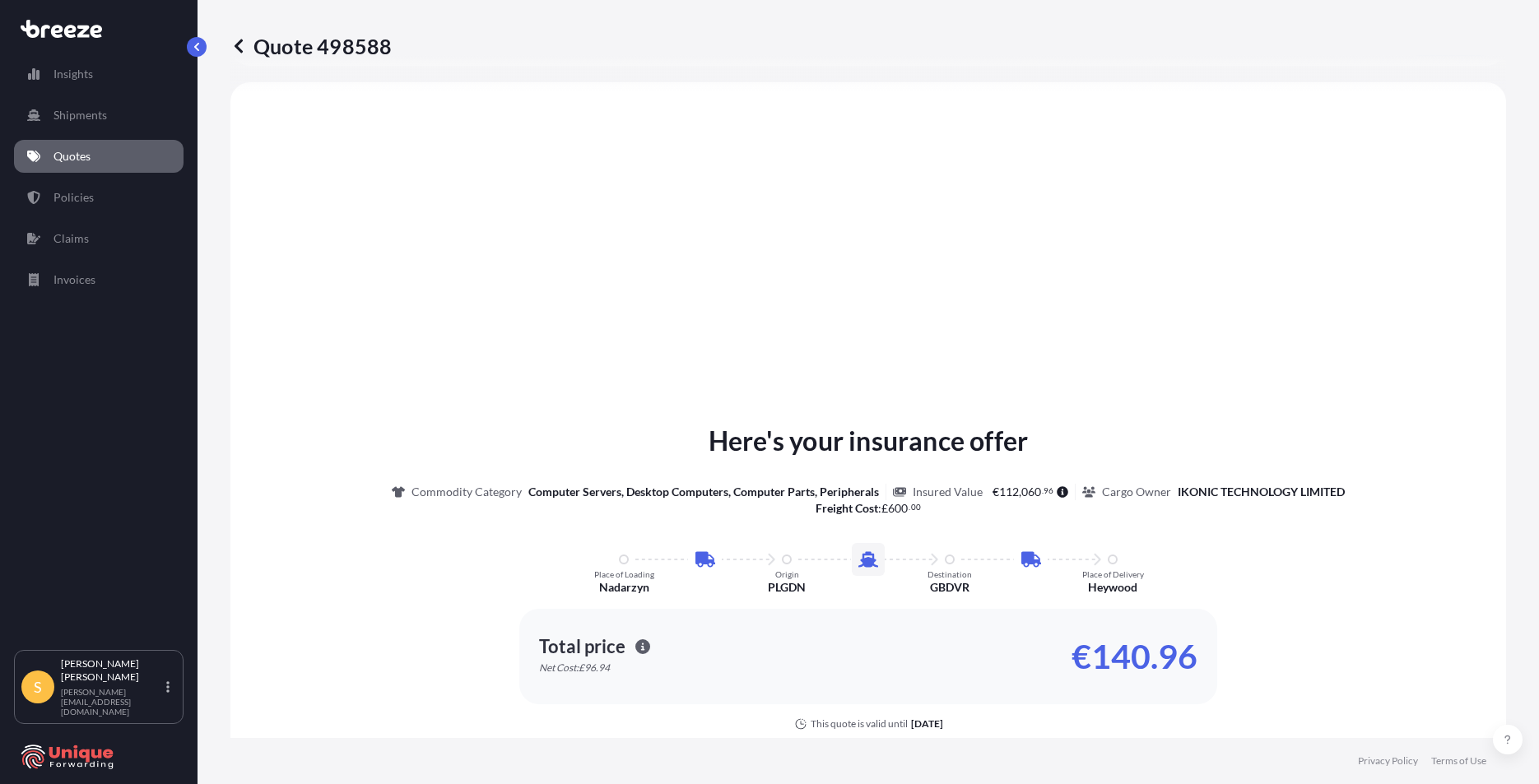
select select "Road"
select select "Sea"
select select "Road"
select select "1"
